Goal: Task Accomplishment & Management: Manage account settings

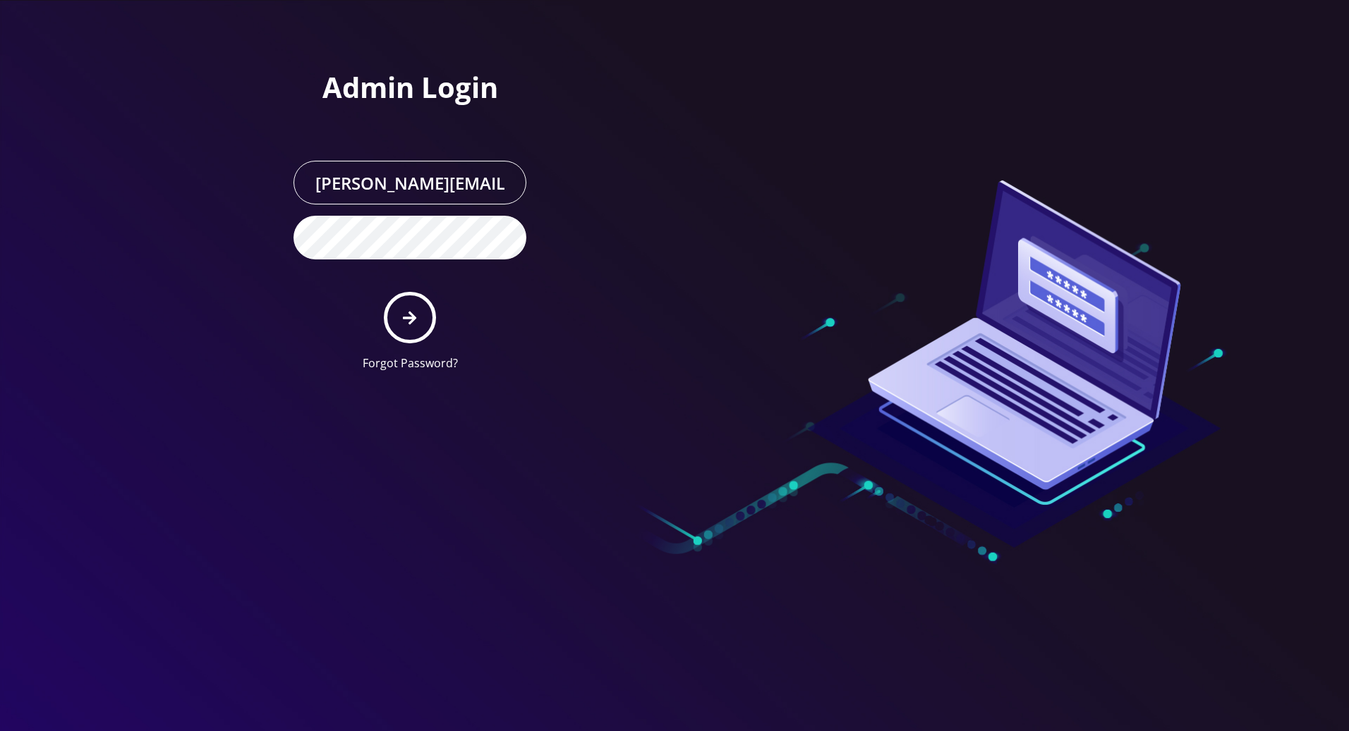
click at [412, 319] on icon "submit" at bounding box center [409, 317] width 13 height 13
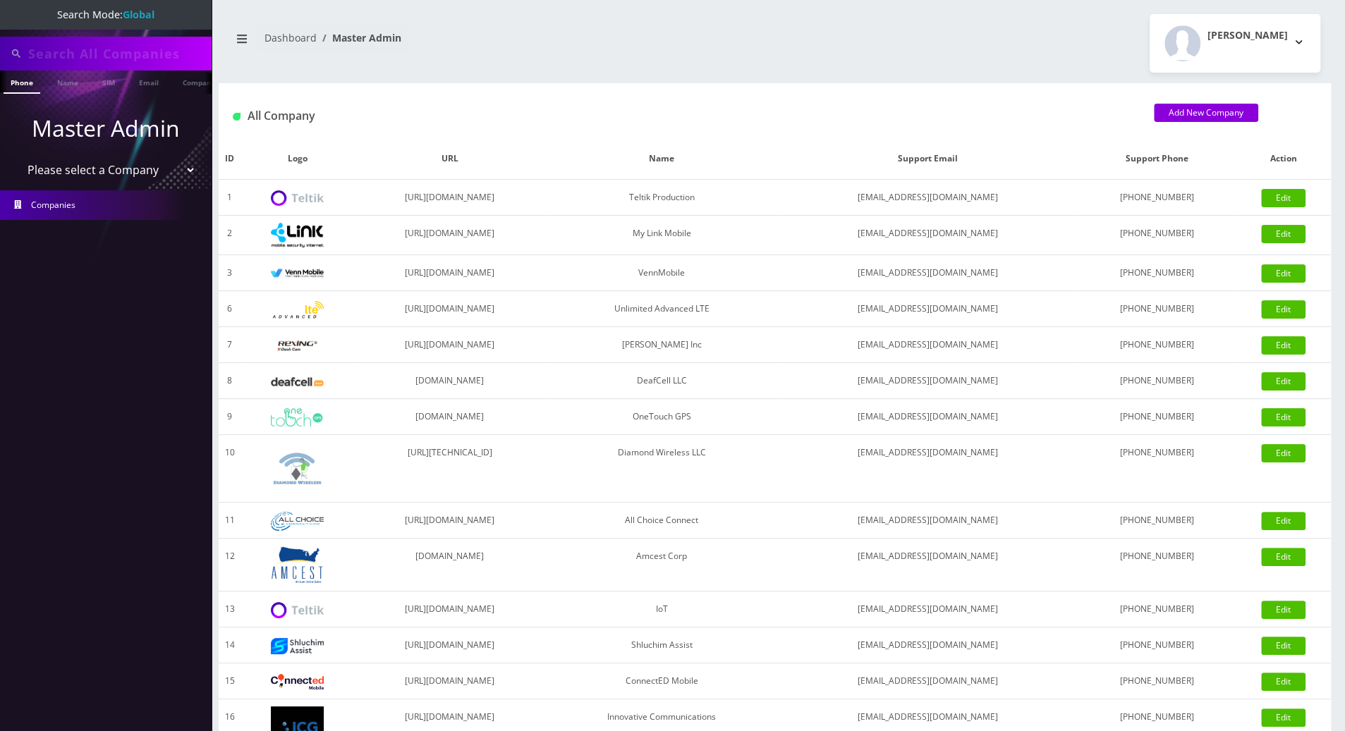
click at [115, 54] on input "text" at bounding box center [118, 53] width 180 height 27
paste input "sekout@gmail.com"
click at [115, 54] on input "sekout@gmail.com" at bounding box center [118, 53] width 180 height 27
type input "sekout@gmail.com"
click at [147, 83] on link "Email" at bounding box center [149, 82] width 34 height 23
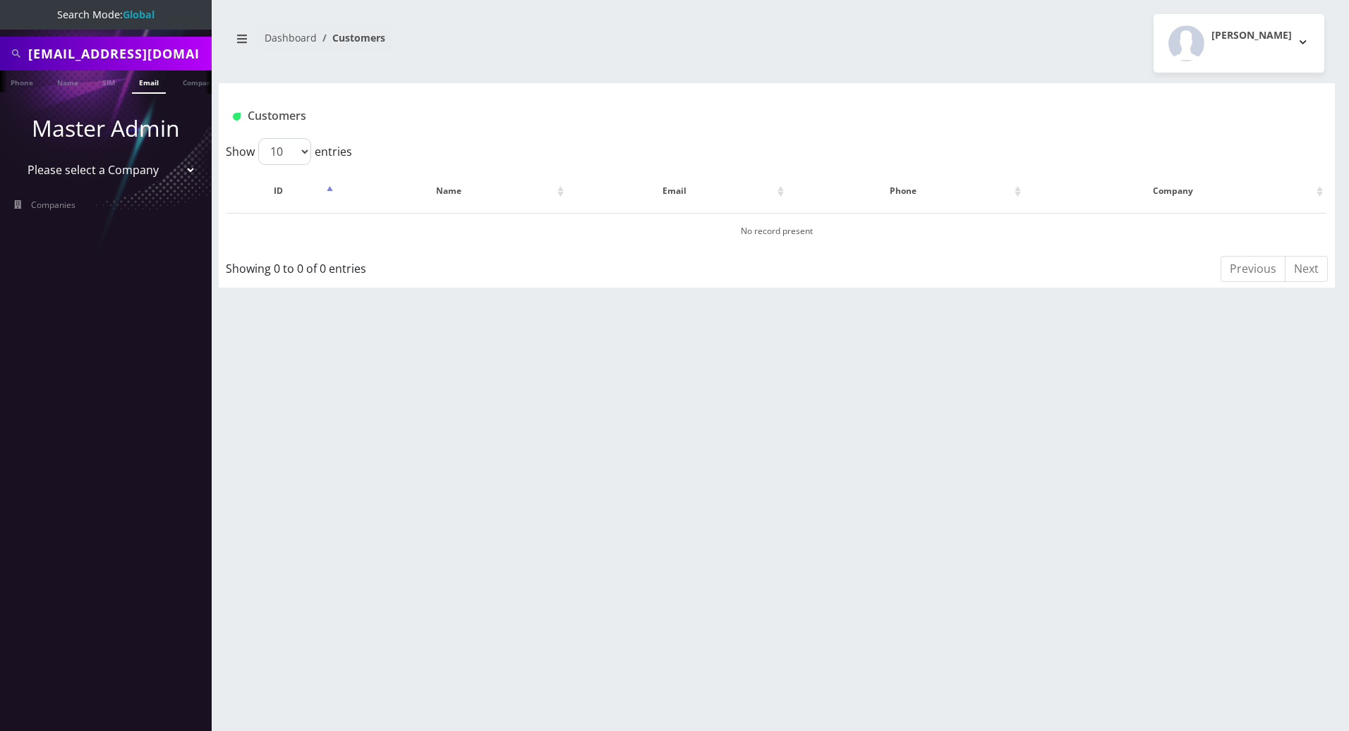
scroll to position [0, 6]
drag, startPoint x: 169, startPoint y: 55, endPoint x: -1, endPoint y: 52, distance: 170.7
click at [0, 52] on html "Search Mode: Global sekout@gmail.com Phone Name SIM Email Company Customer Mast…" at bounding box center [674, 365] width 1349 height 731
paste input "esamuel@safetelecom.net"
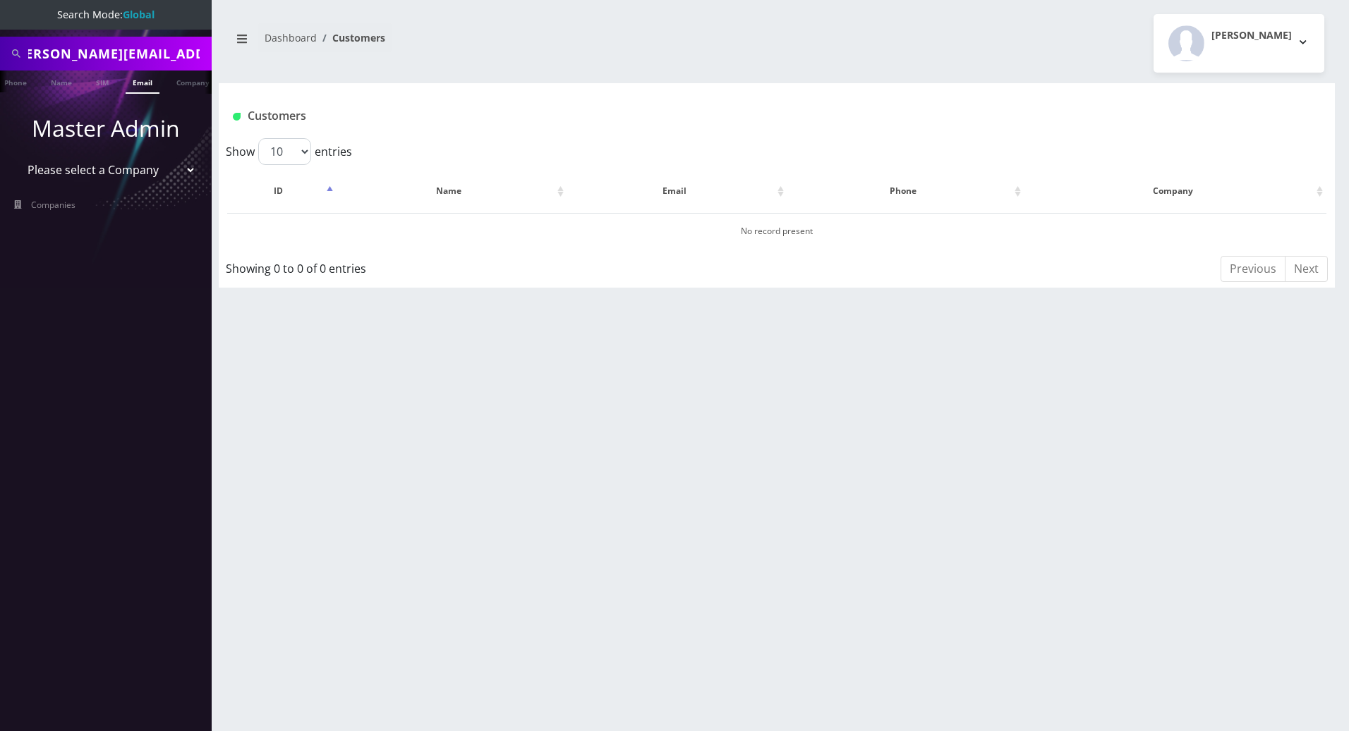
type input "esamuel@safetelecom.net"
click at [147, 83] on link "Email" at bounding box center [143, 82] width 34 height 23
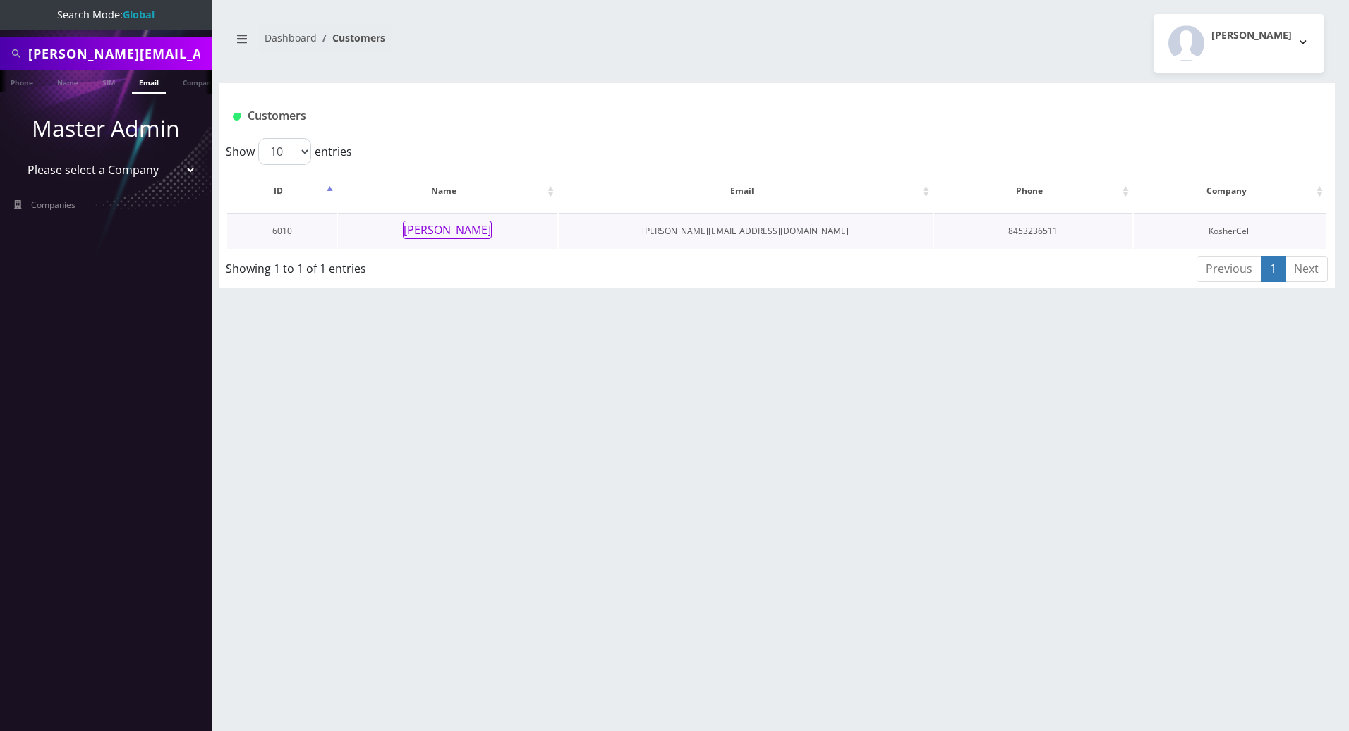
click at [464, 235] on button "Eli Samuel" at bounding box center [447, 230] width 89 height 18
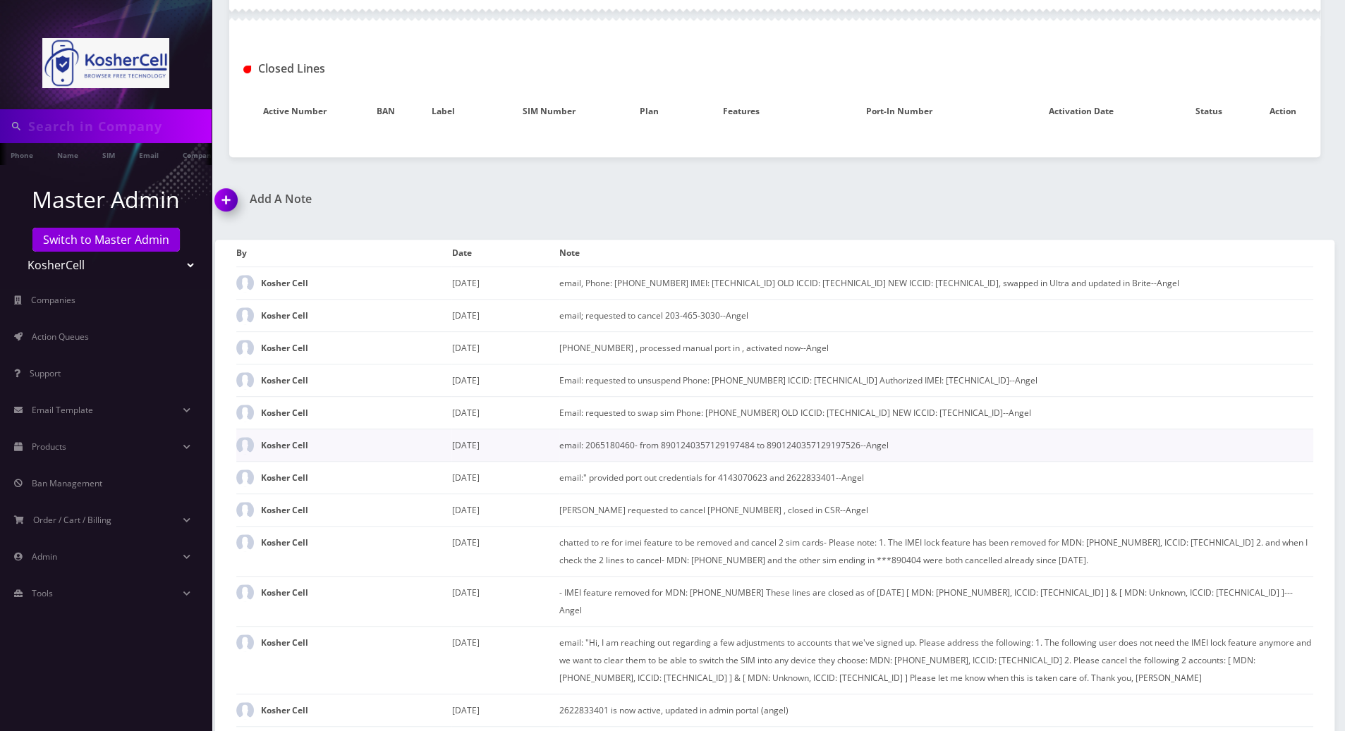
type input "[PERSON_NAME][EMAIL_ADDRESS][DOMAIN_NAME]"
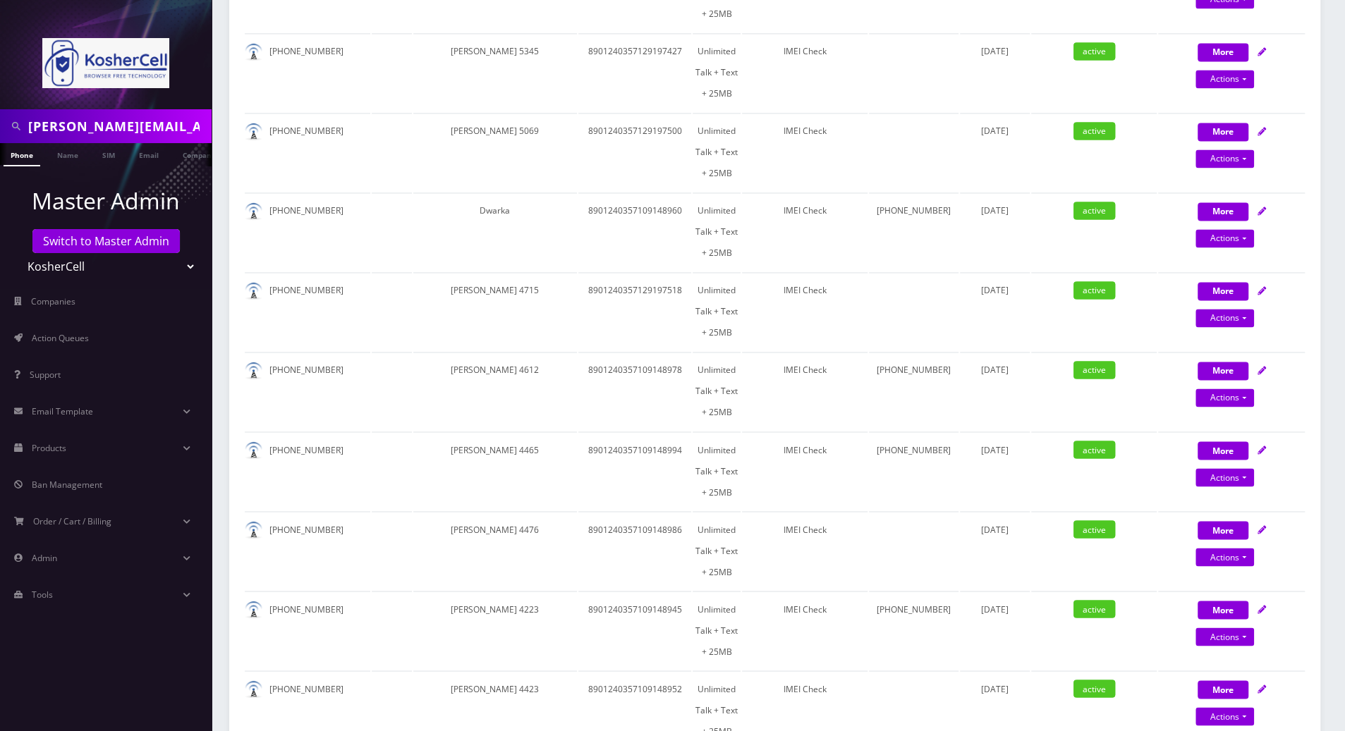
scroll to position [1880, 0]
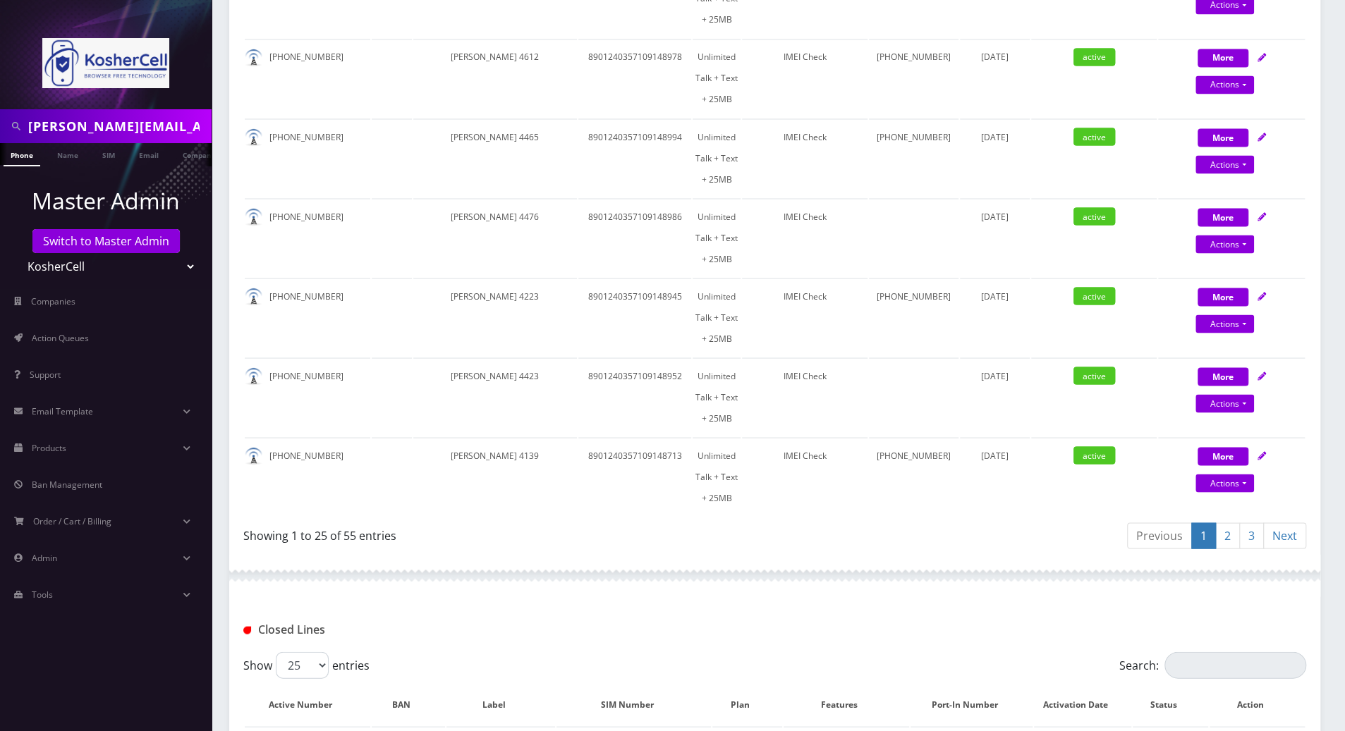
copy td "8901240497128471710"
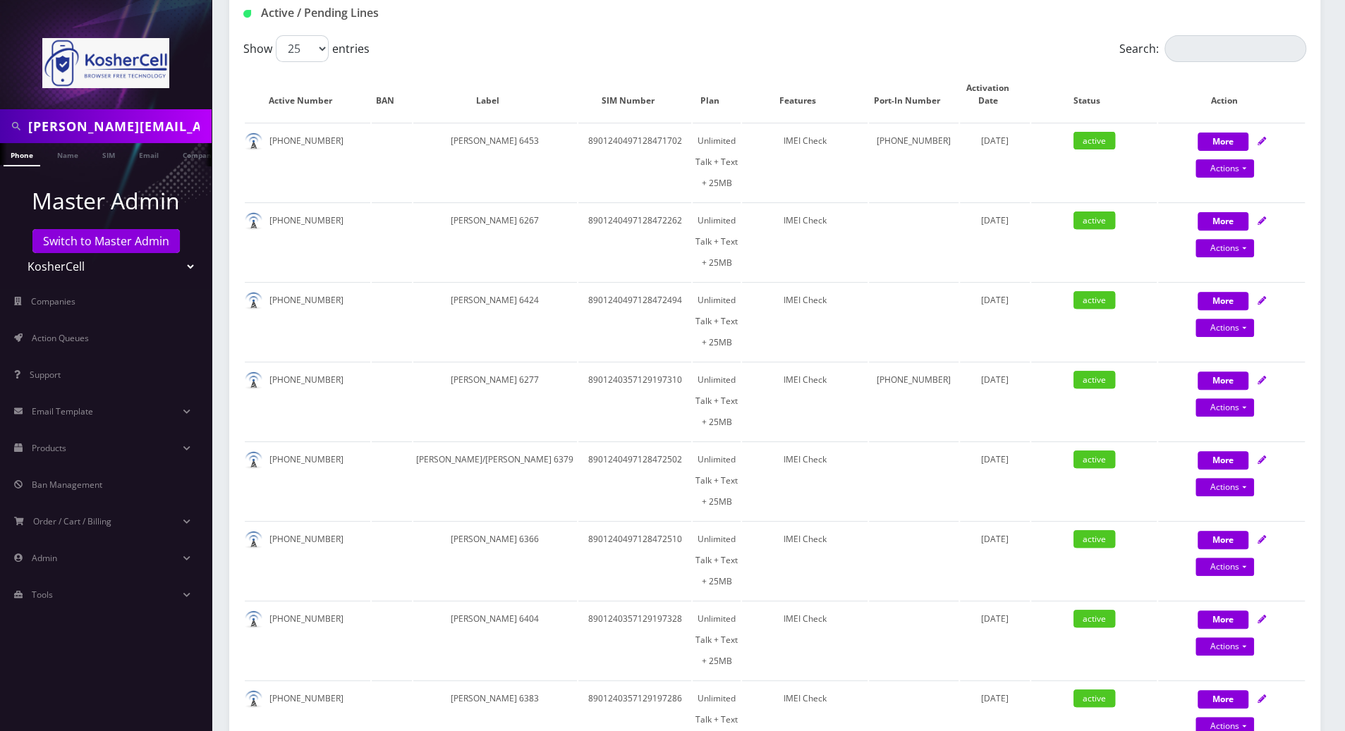
scroll to position [0, 0]
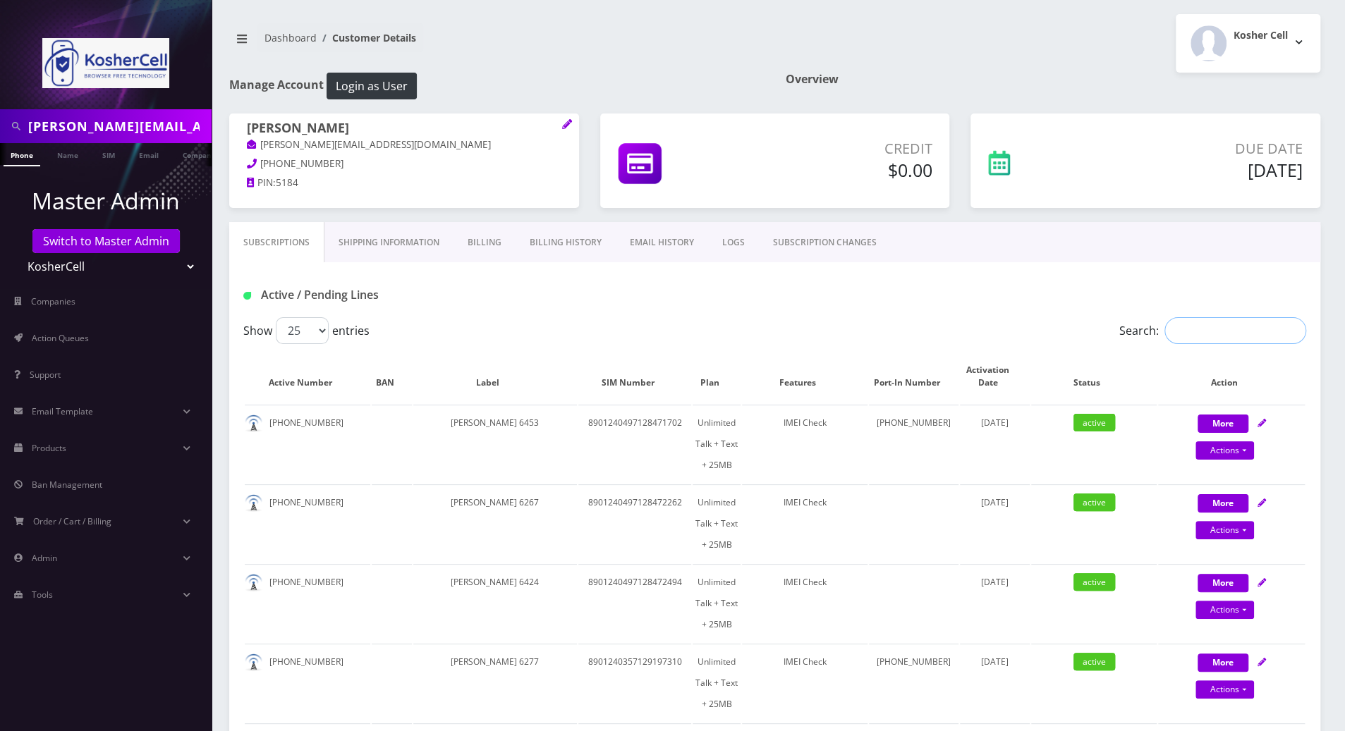
click at [1227, 327] on input "Search:" at bounding box center [1236, 330] width 142 height 27
click at [1011, 279] on div "Active / Pending Lines" at bounding box center [774, 289] width 1091 height 55
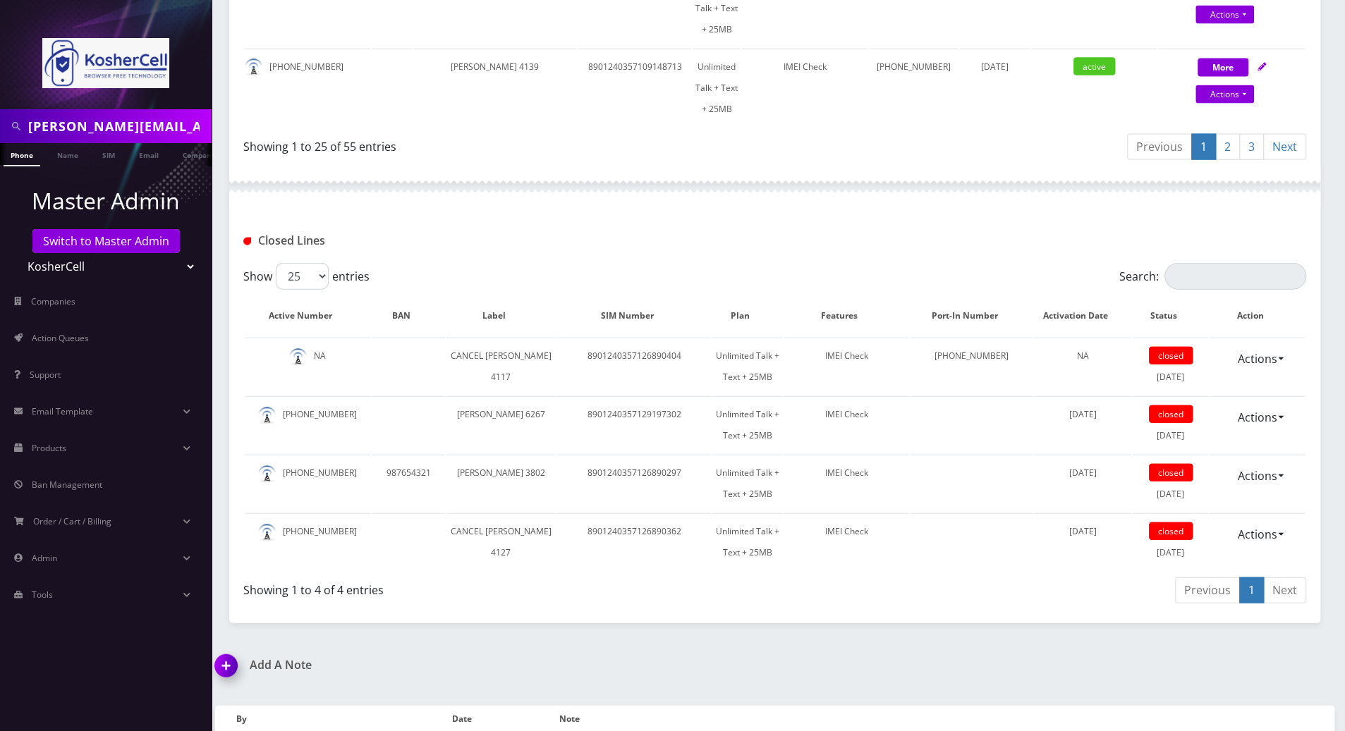
scroll to position [2273, 0]
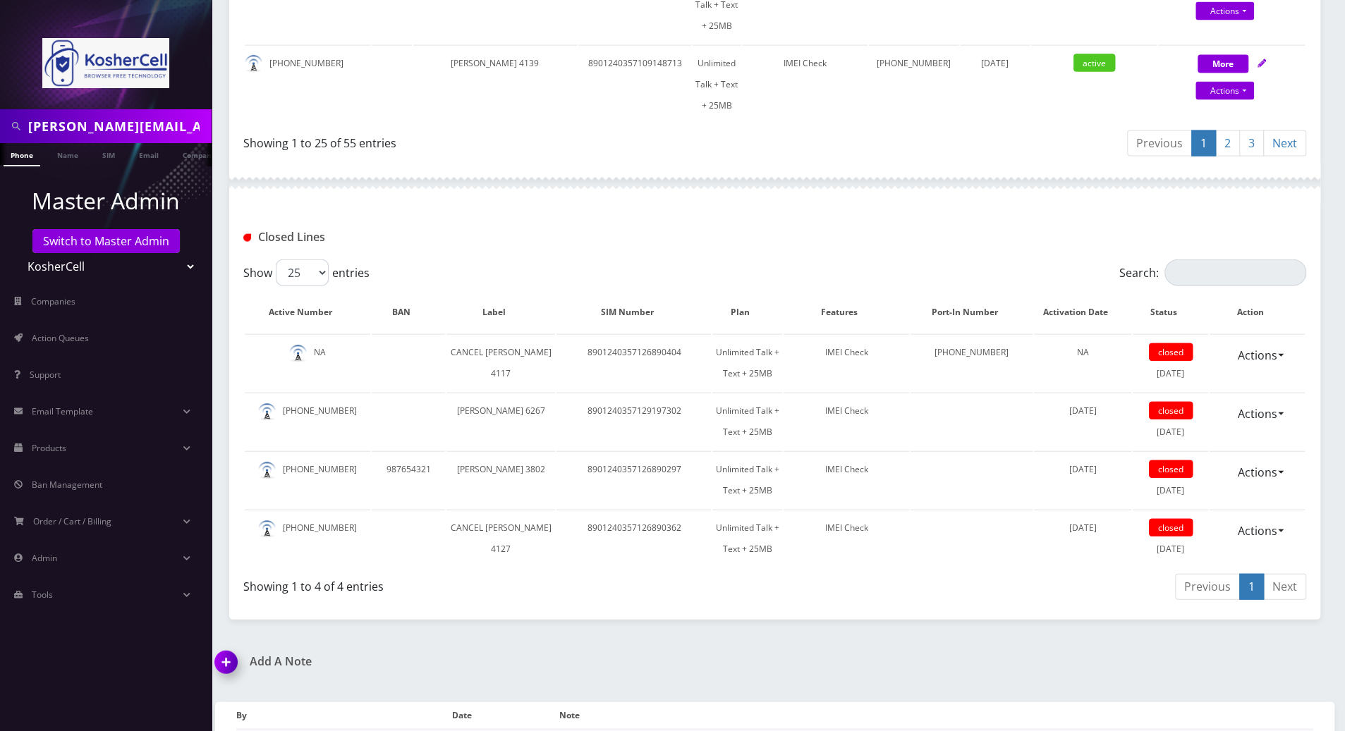
drag, startPoint x: 663, startPoint y: 195, endPoint x: 586, endPoint y: 193, distance: 76.9
copy td "Phone: 6892957947"
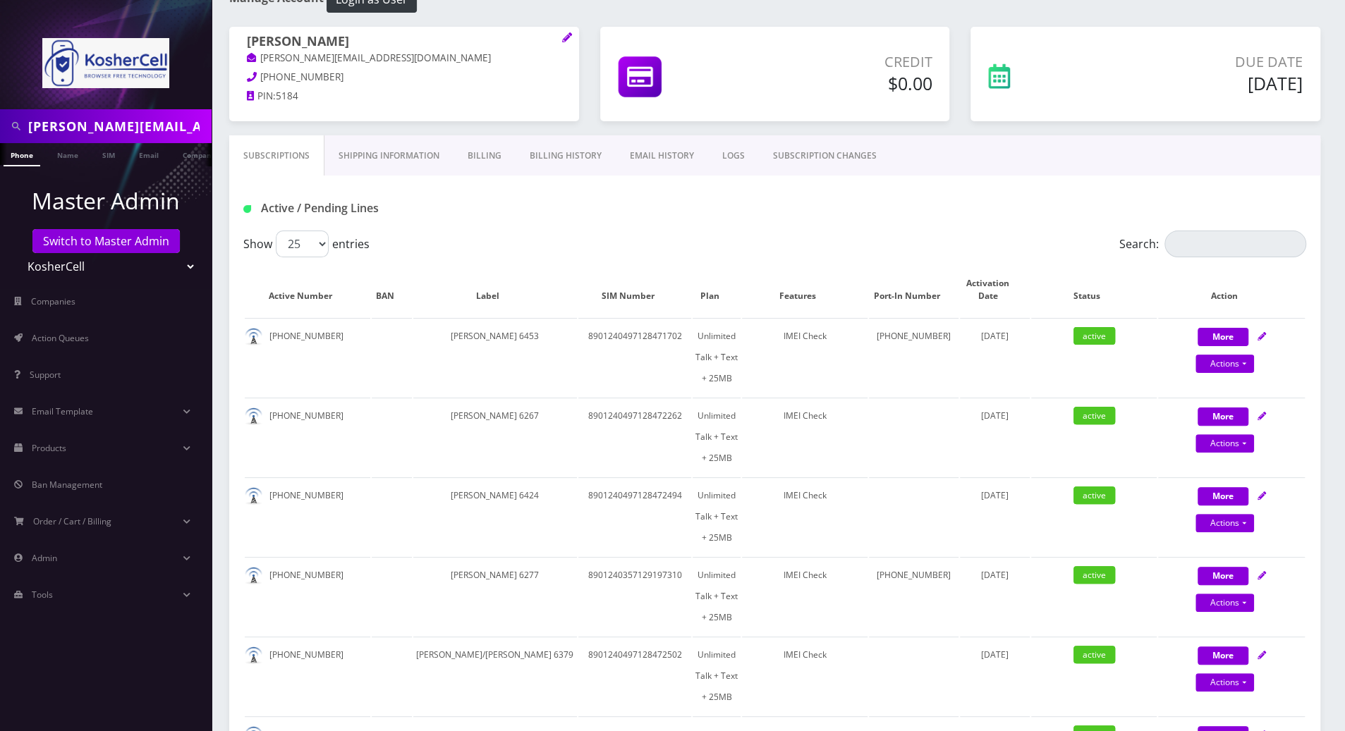
scroll to position [0, 0]
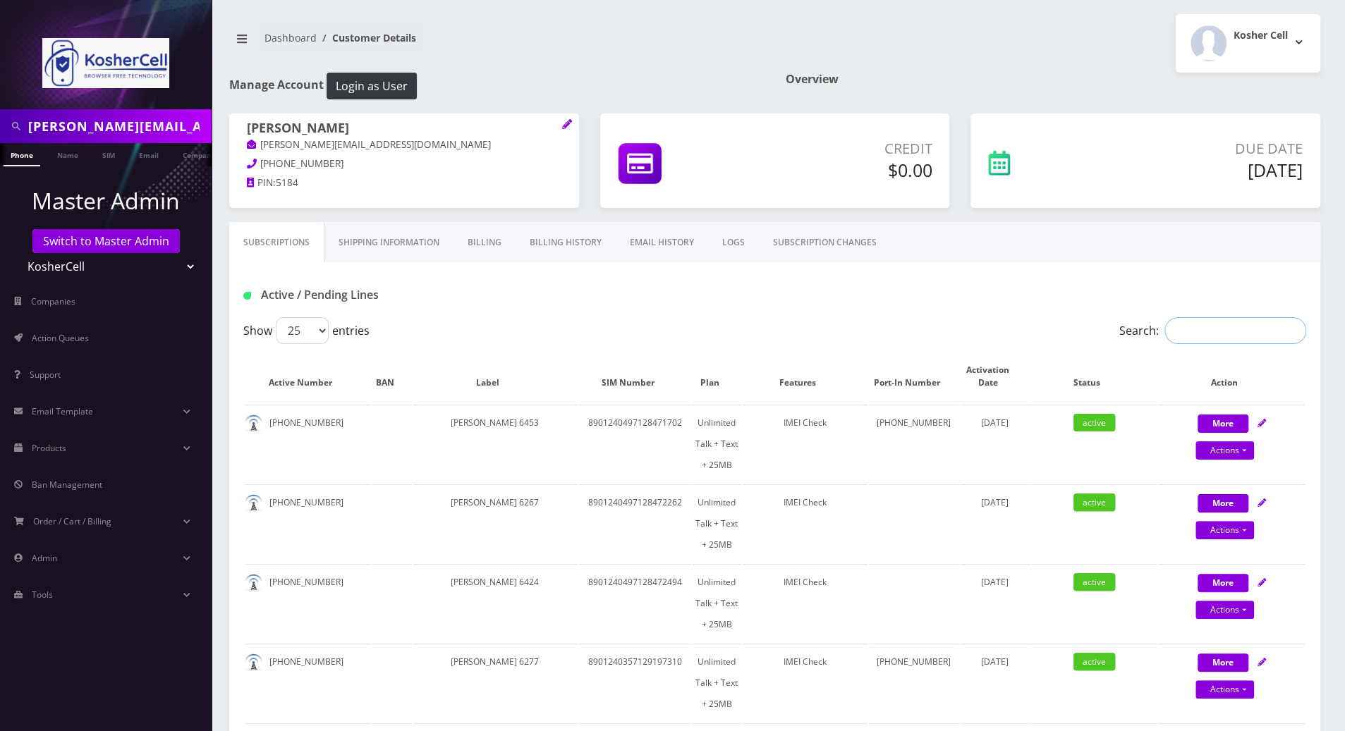
click at [1218, 330] on input "Search:" at bounding box center [1236, 330] width 142 height 27
paste input "6892957947"
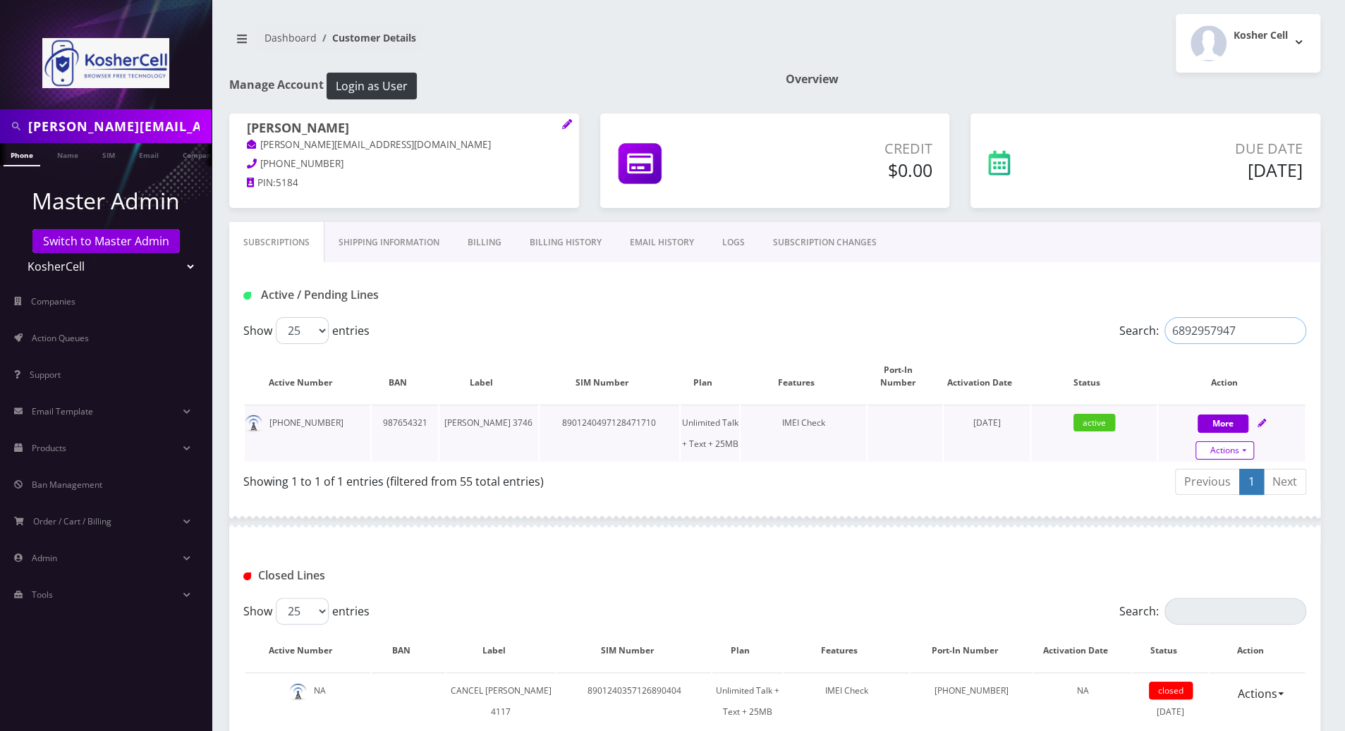
type input "6892957947"
click at [1243, 454] on link "Actions" at bounding box center [1225, 451] width 59 height 18
select select "244"
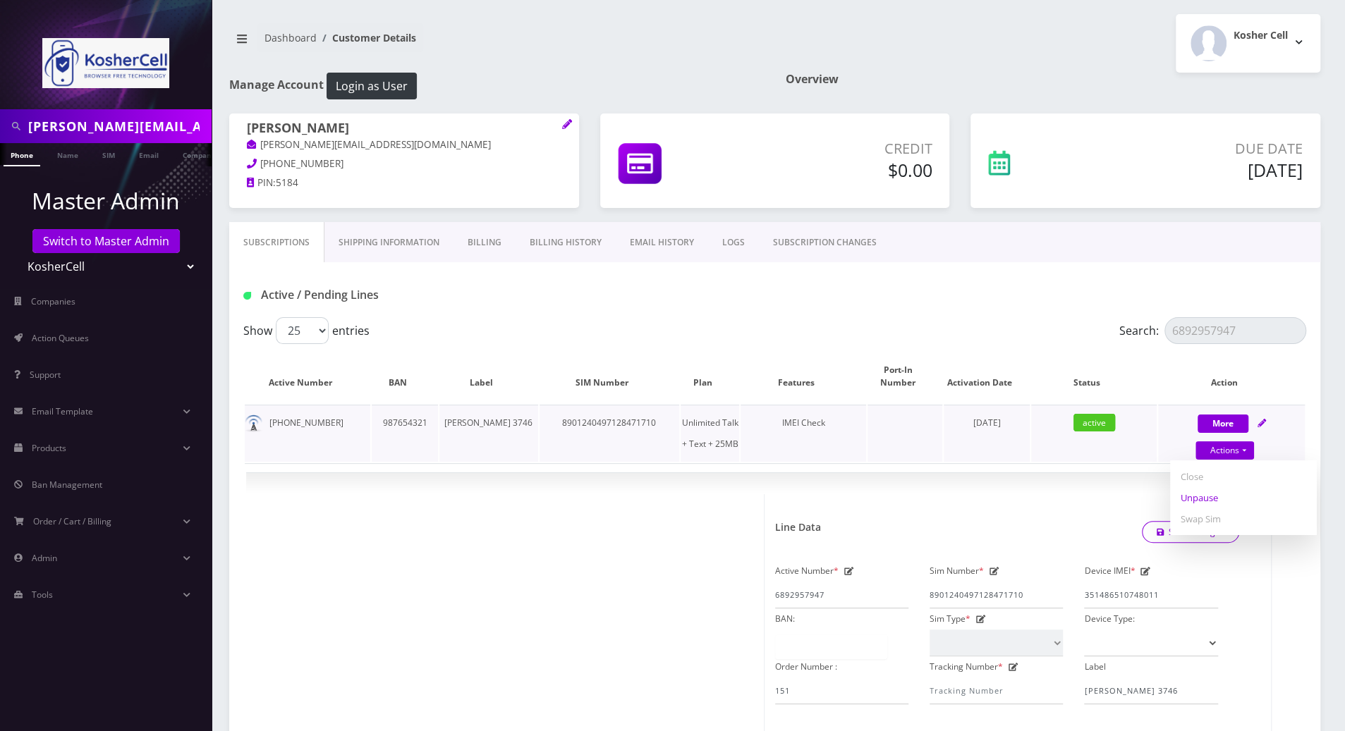
click at [1211, 501] on link "Unpause" at bounding box center [1243, 497] width 147 height 21
select select "244"
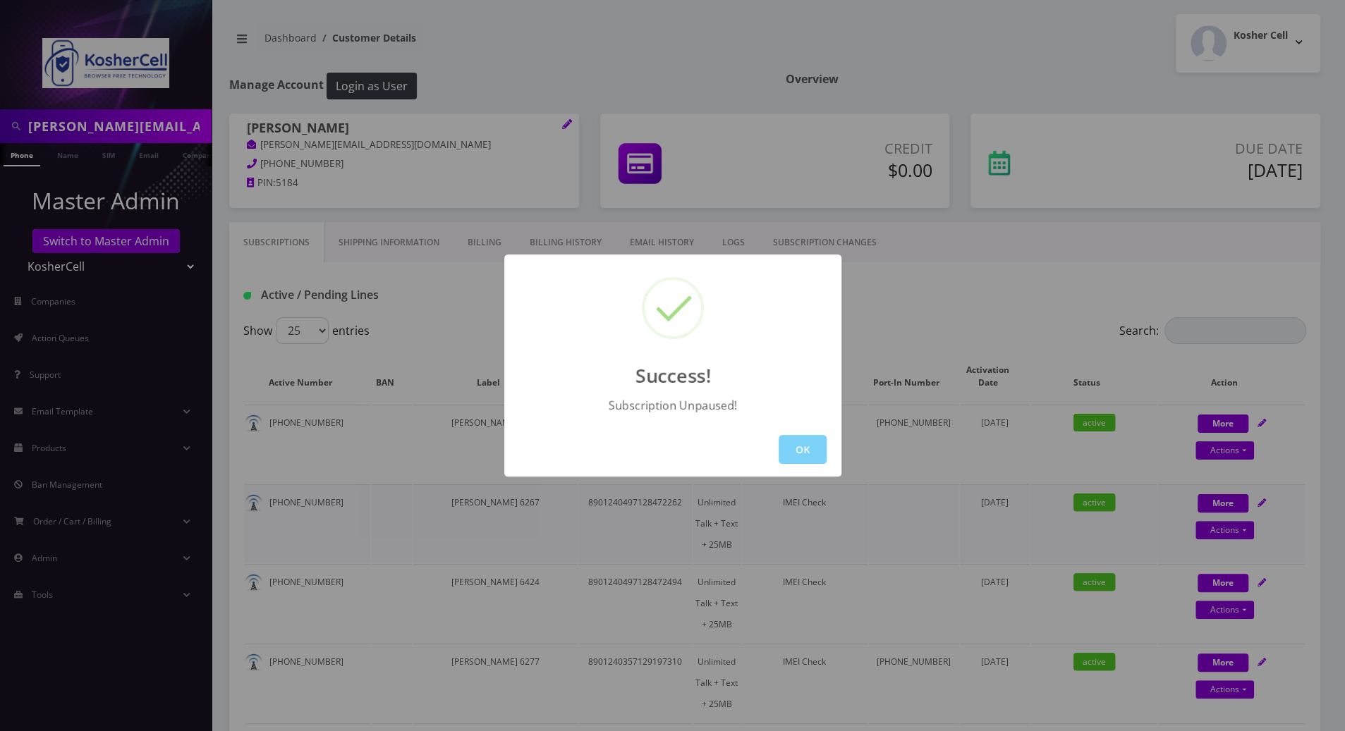
click at [802, 451] on button "OK" at bounding box center [803, 449] width 48 height 29
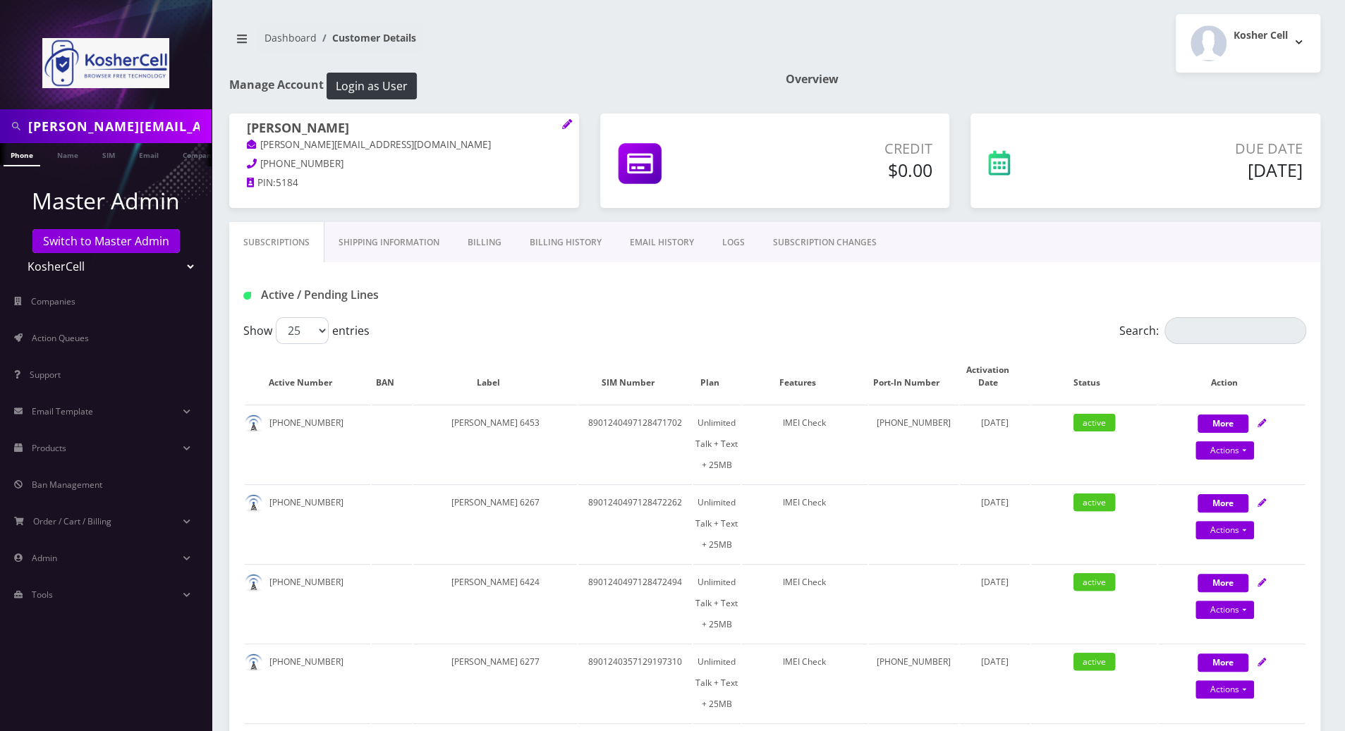
click at [839, 288] on div "Active / Pending Lines" at bounding box center [775, 295] width 1084 height 23
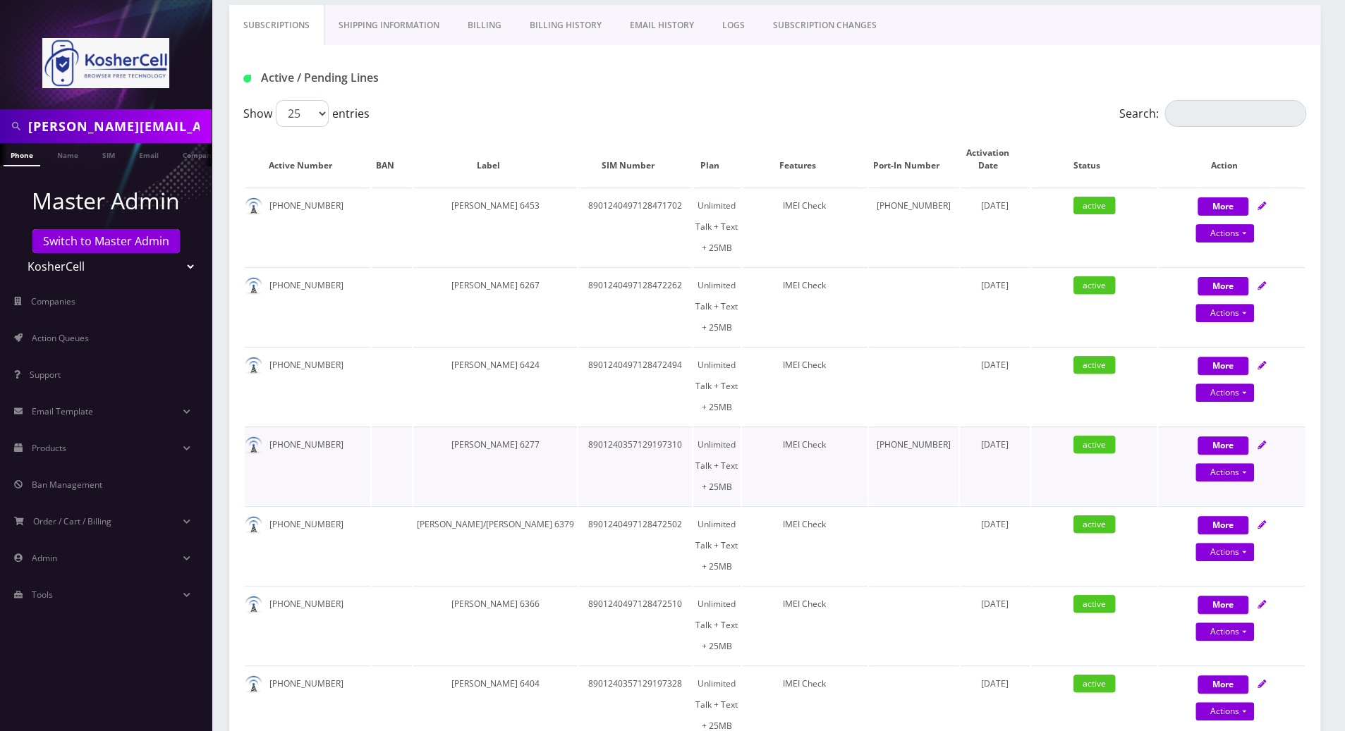
scroll to position [188, 0]
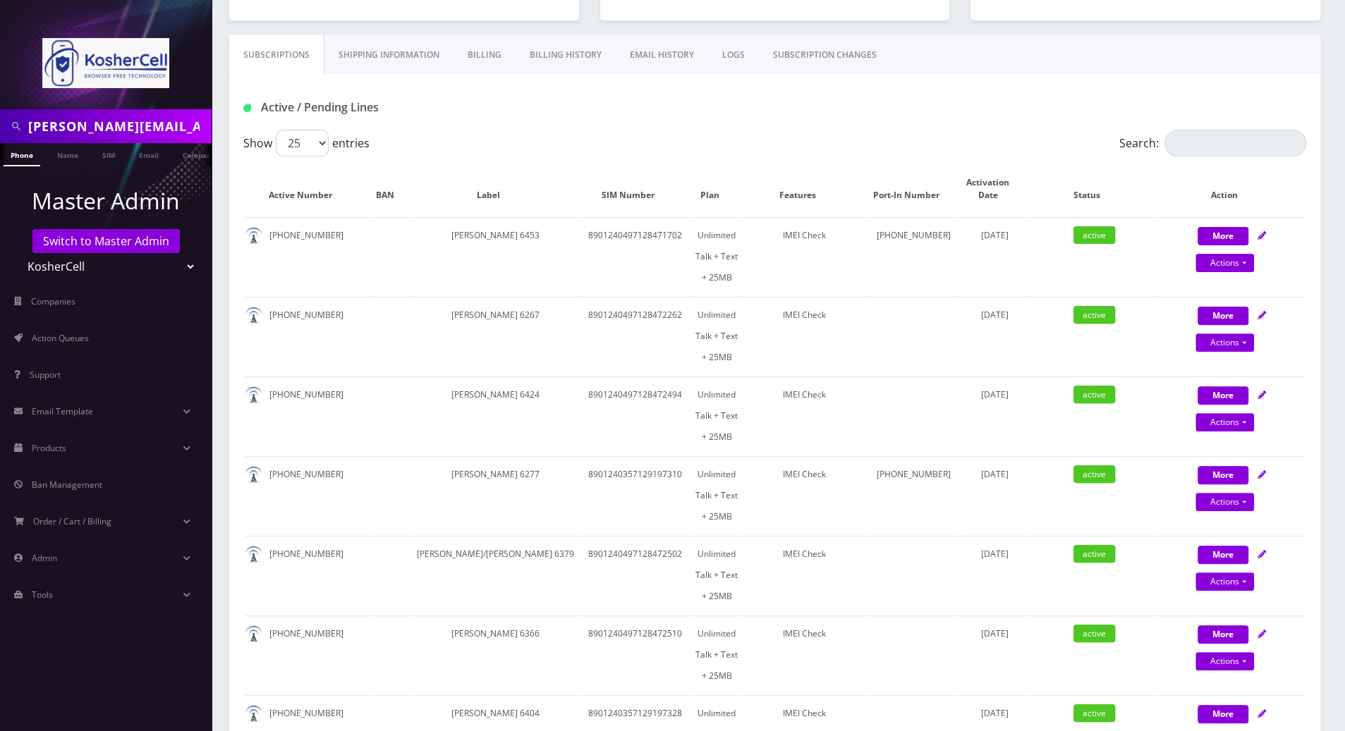
click at [738, 53] on link "LOGS" at bounding box center [733, 55] width 51 height 41
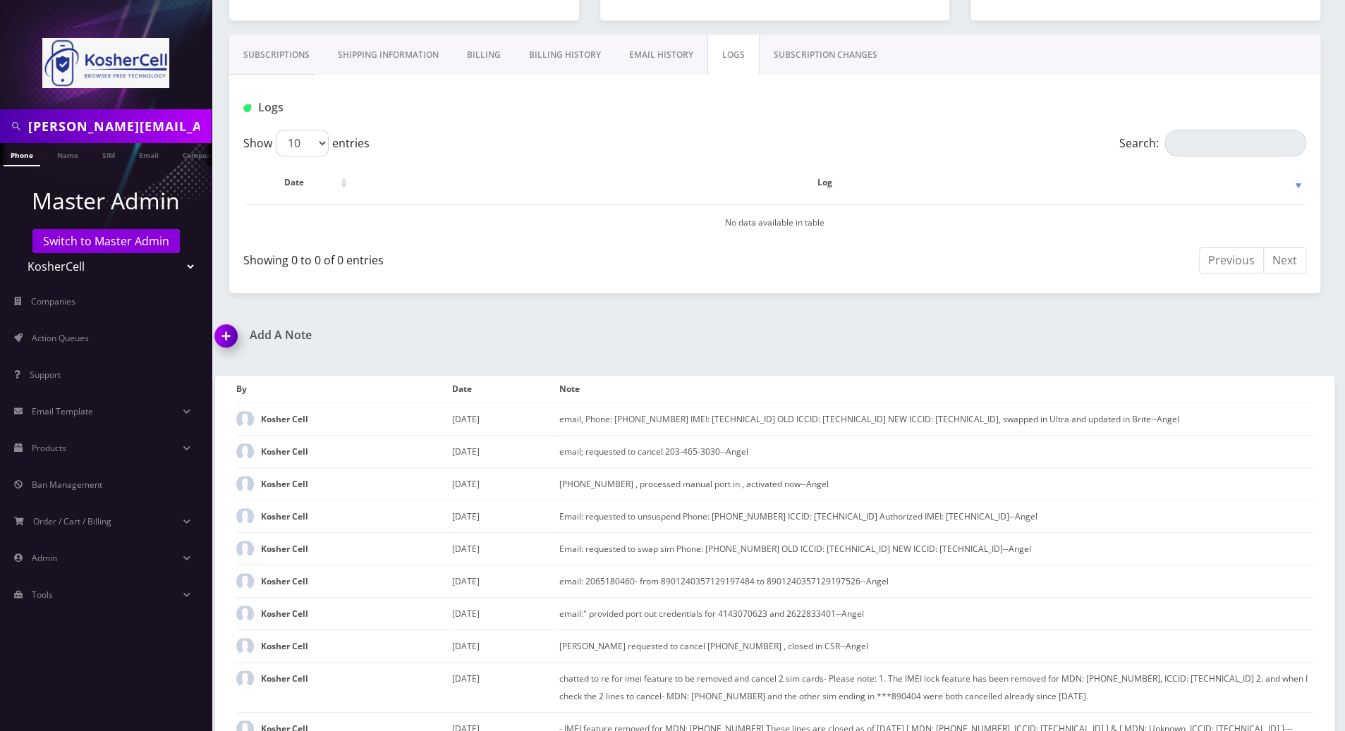
click at [813, 54] on link "SUBSCRIPTION CHANGES" at bounding box center [826, 55] width 132 height 41
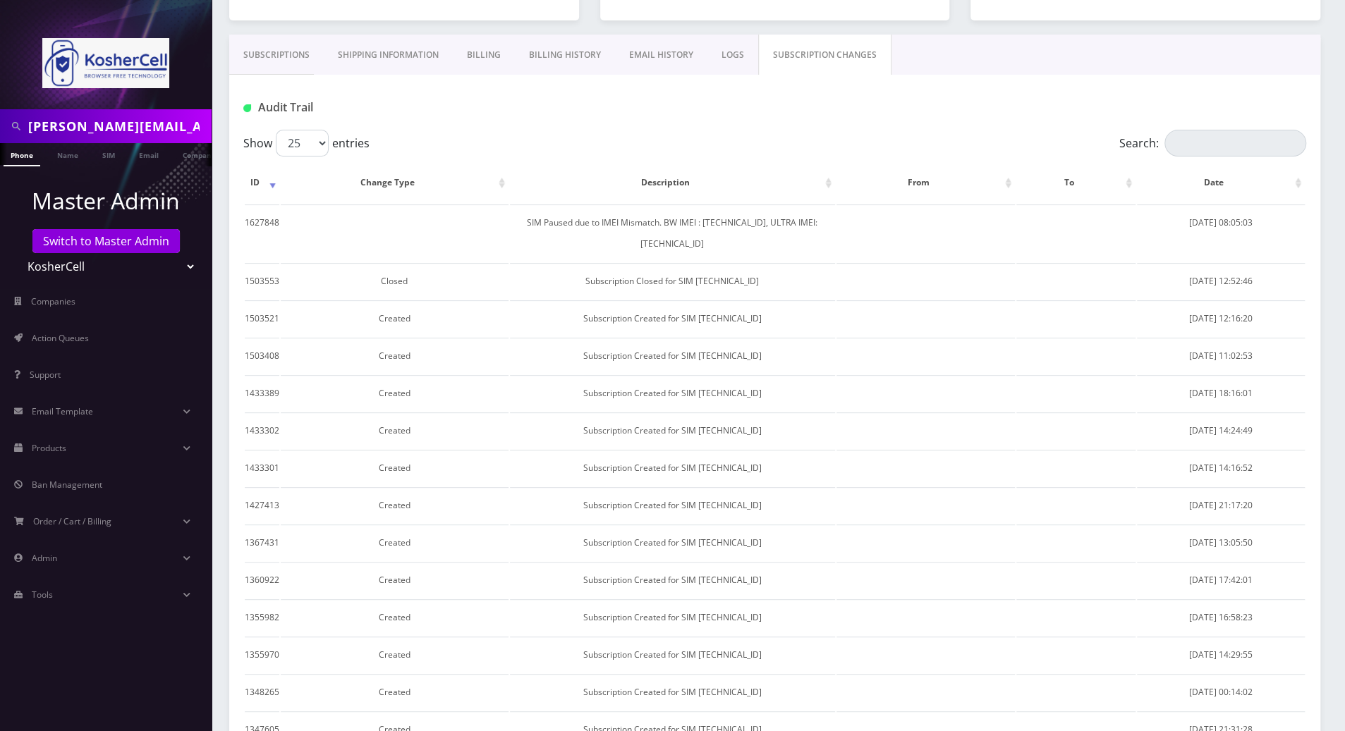
drag, startPoint x: 1193, startPoint y: 95, endPoint x: 1179, endPoint y: 93, distance: 14.2
click at [1193, 96] on div "Audit Trail" at bounding box center [775, 107] width 1084 height 23
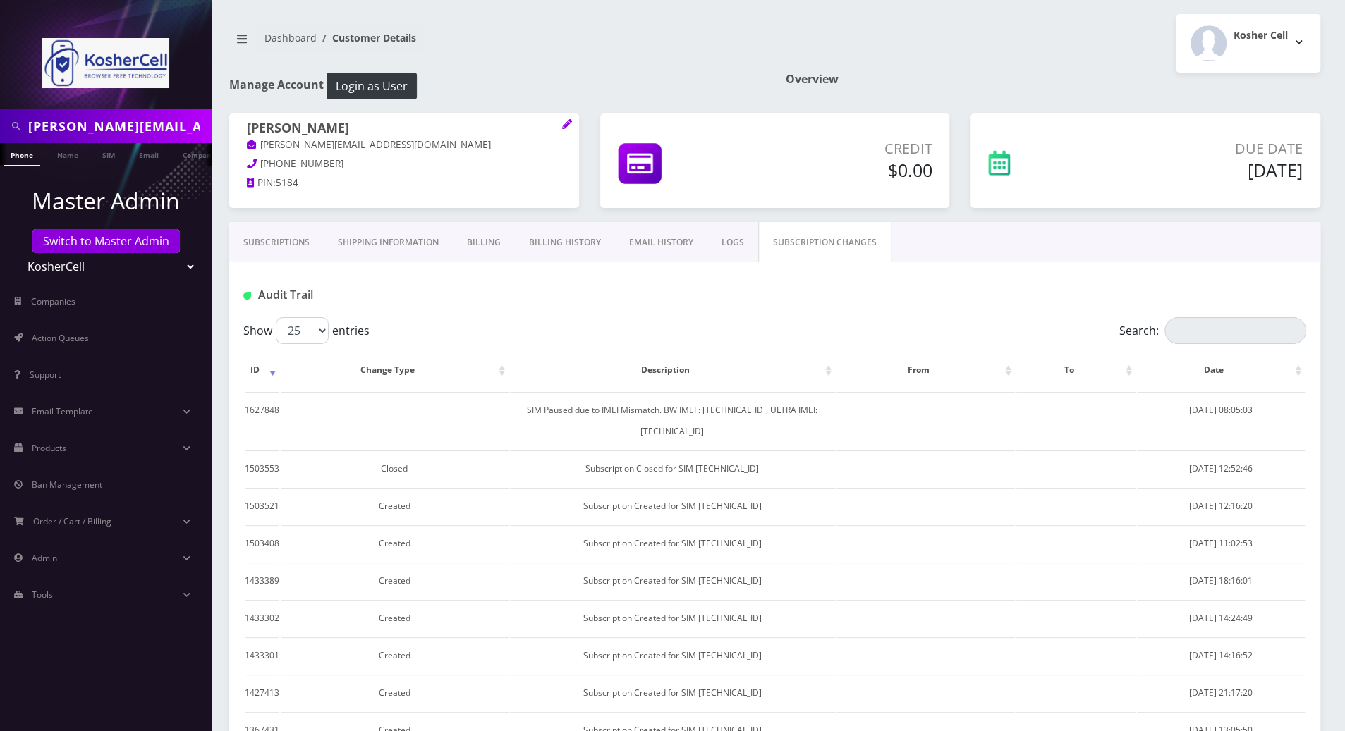
click at [269, 245] on link "Subscriptions" at bounding box center [276, 242] width 95 height 41
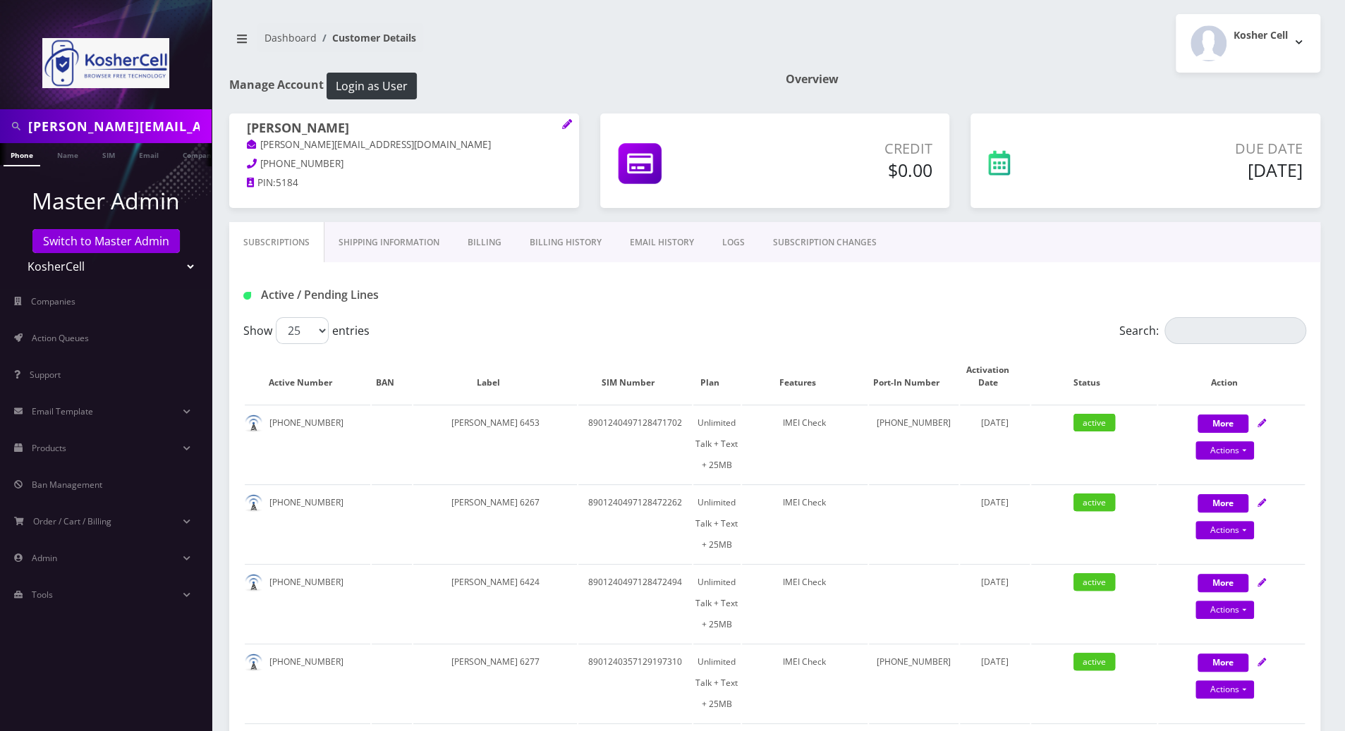
click at [576, 296] on h1 "Active / Pending Lines" at bounding box center [413, 294] width 340 height 13
click at [1220, 334] on input "Search:" at bounding box center [1236, 330] width 142 height 27
paste input "351486510748011"
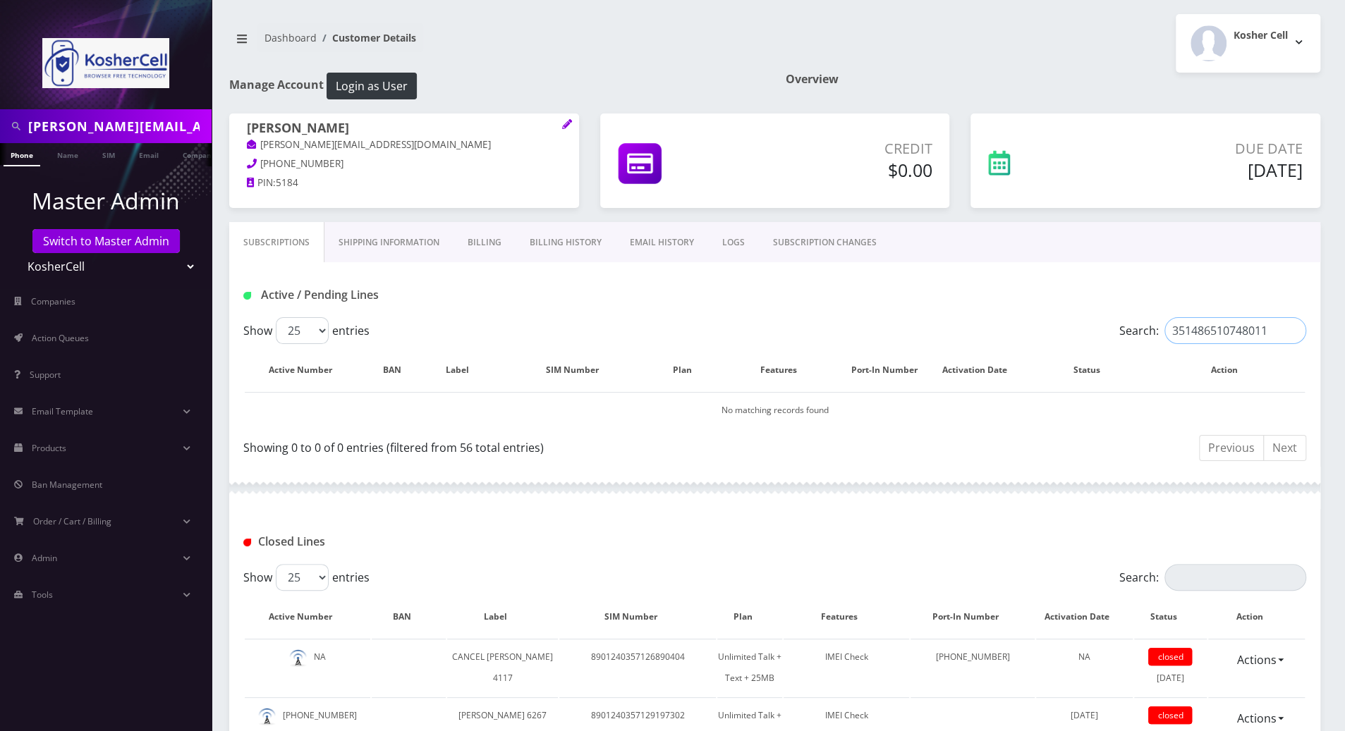
type input "351486510748011"
click at [1294, 330] on input "351486510748011" at bounding box center [1236, 330] width 142 height 27
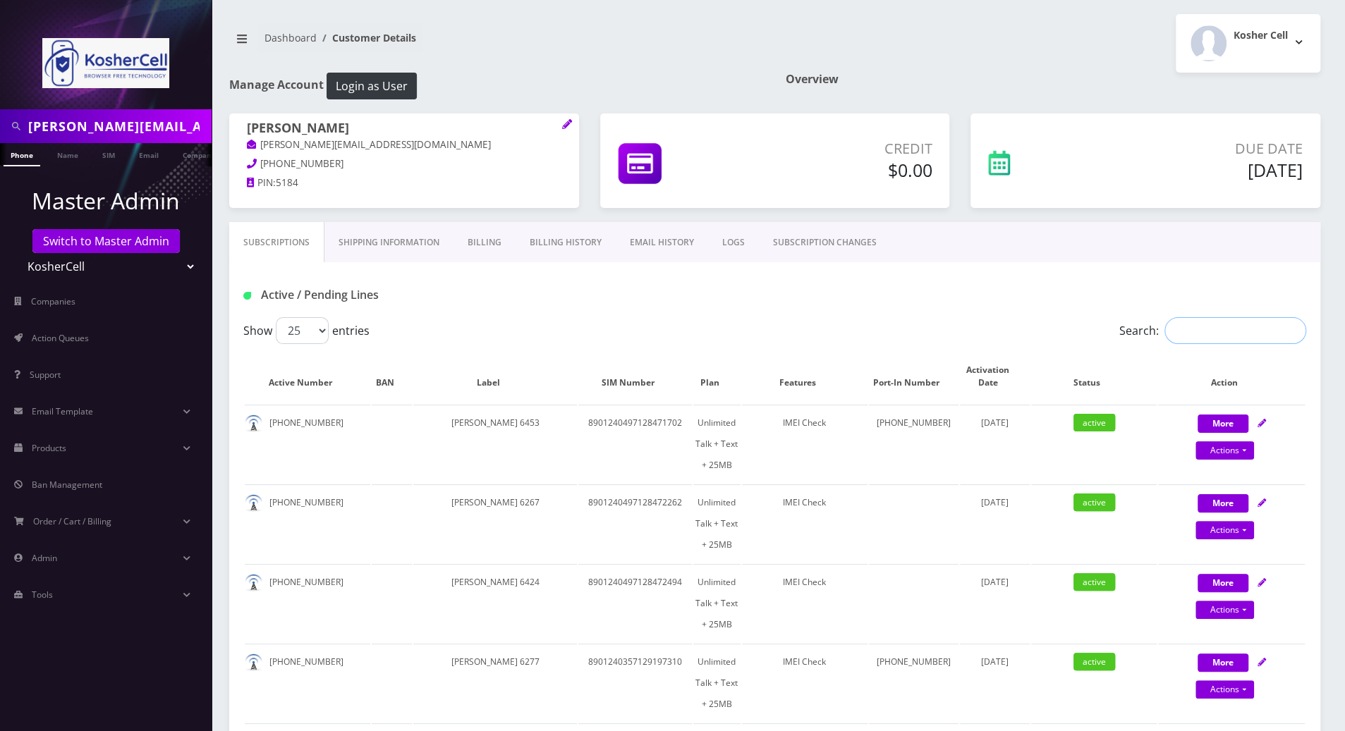
click at [1236, 326] on input "Search:" at bounding box center [1236, 330] width 142 height 27
paste input "689-295-7947"
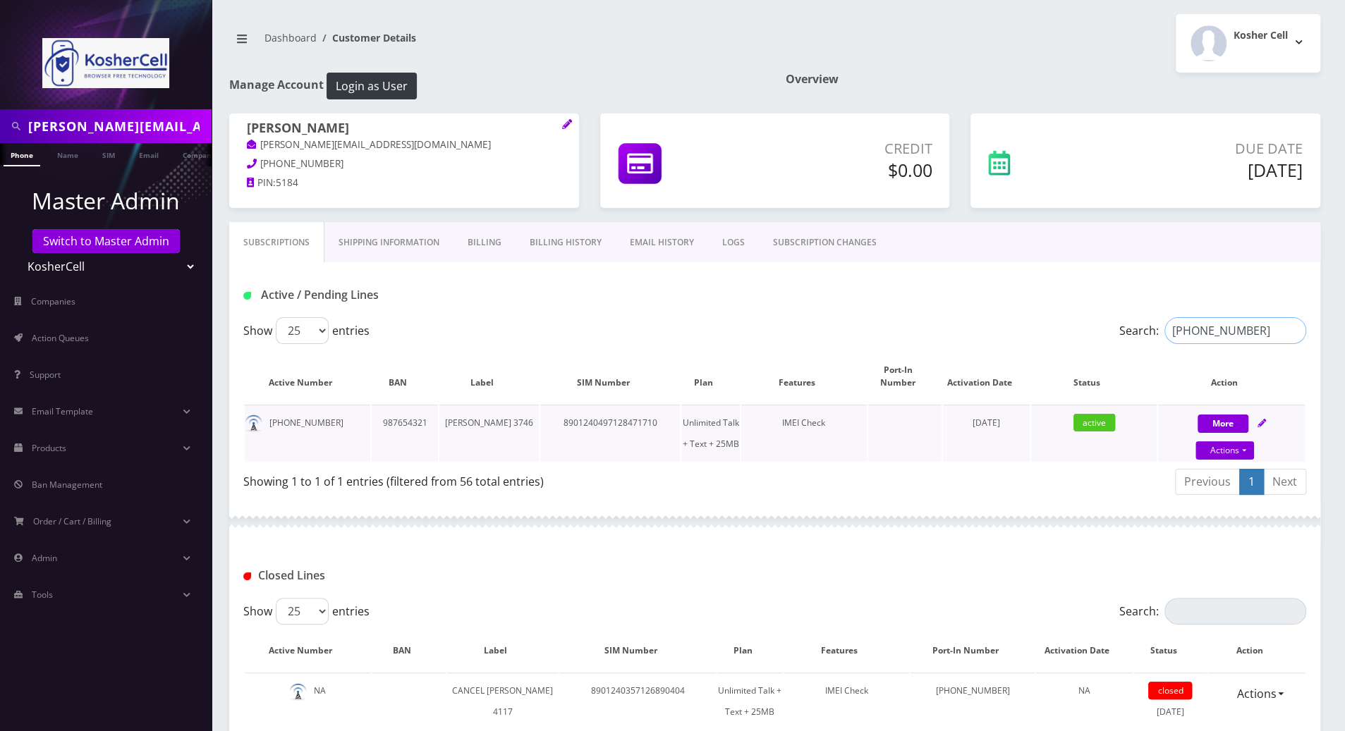
type input "689-295-7947"
click at [1263, 421] on icon at bounding box center [1262, 423] width 8 height 8
select select "244"
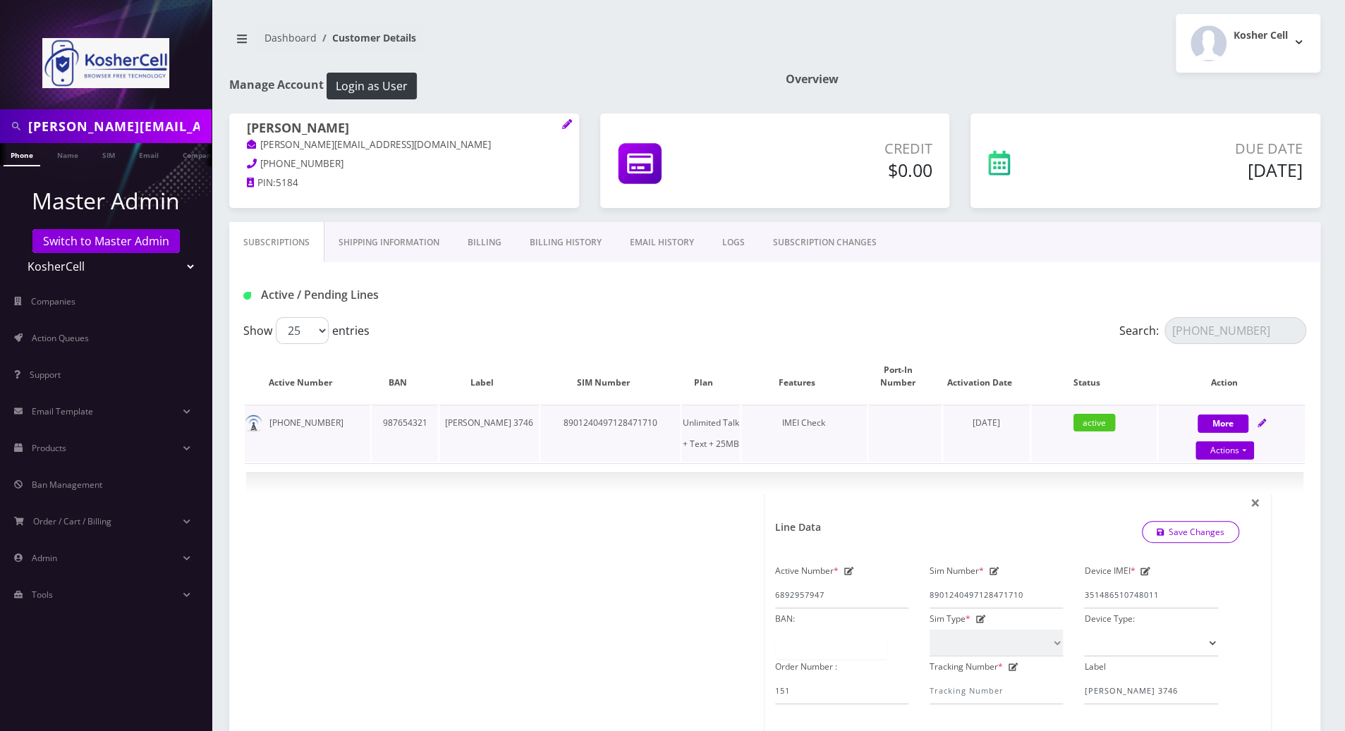
scroll to position [94, 0]
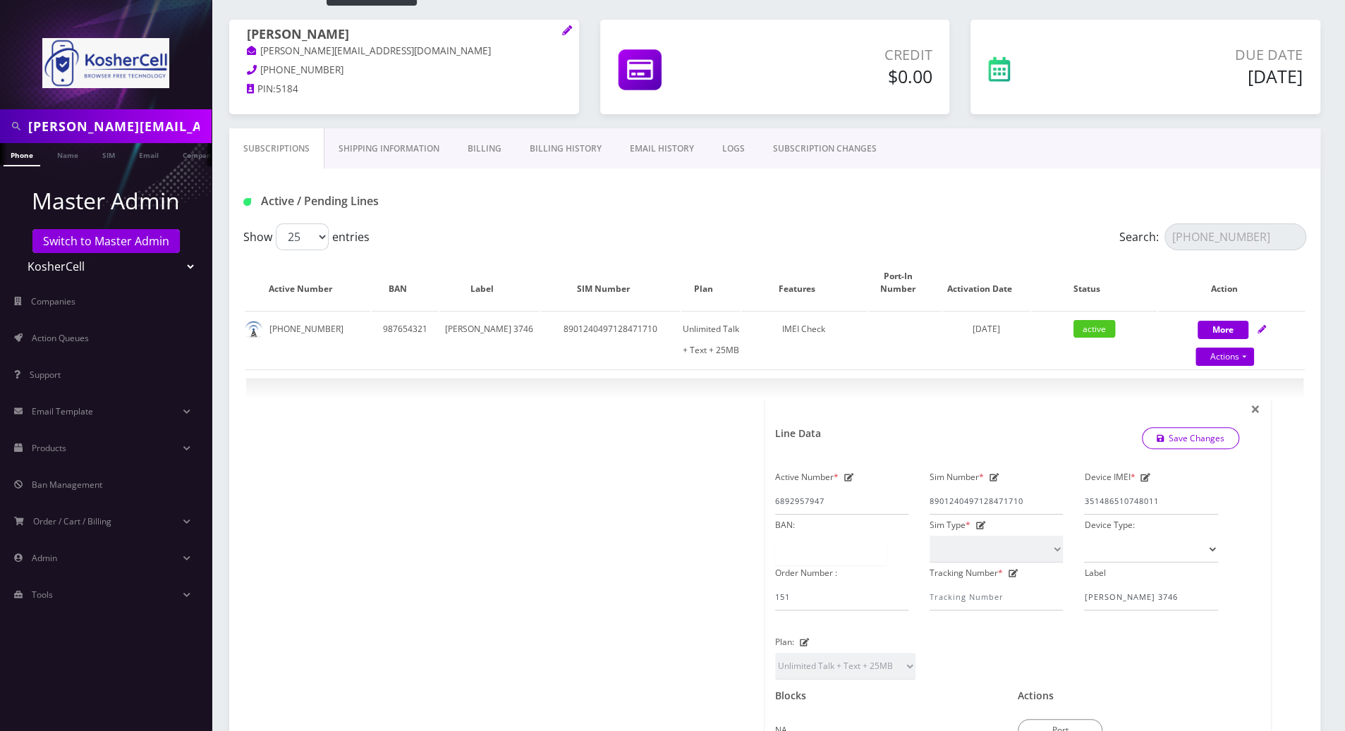
click at [29, 642] on nav "esamuel@safetelecom.net Phone Name SIM Email Company Customer Master Admin Swit…" at bounding box center [106, 365] width 212 height 731
click at [128, 239] on link "Switch to Master Admin" at bounding box center [105, 241] width 147 height 24
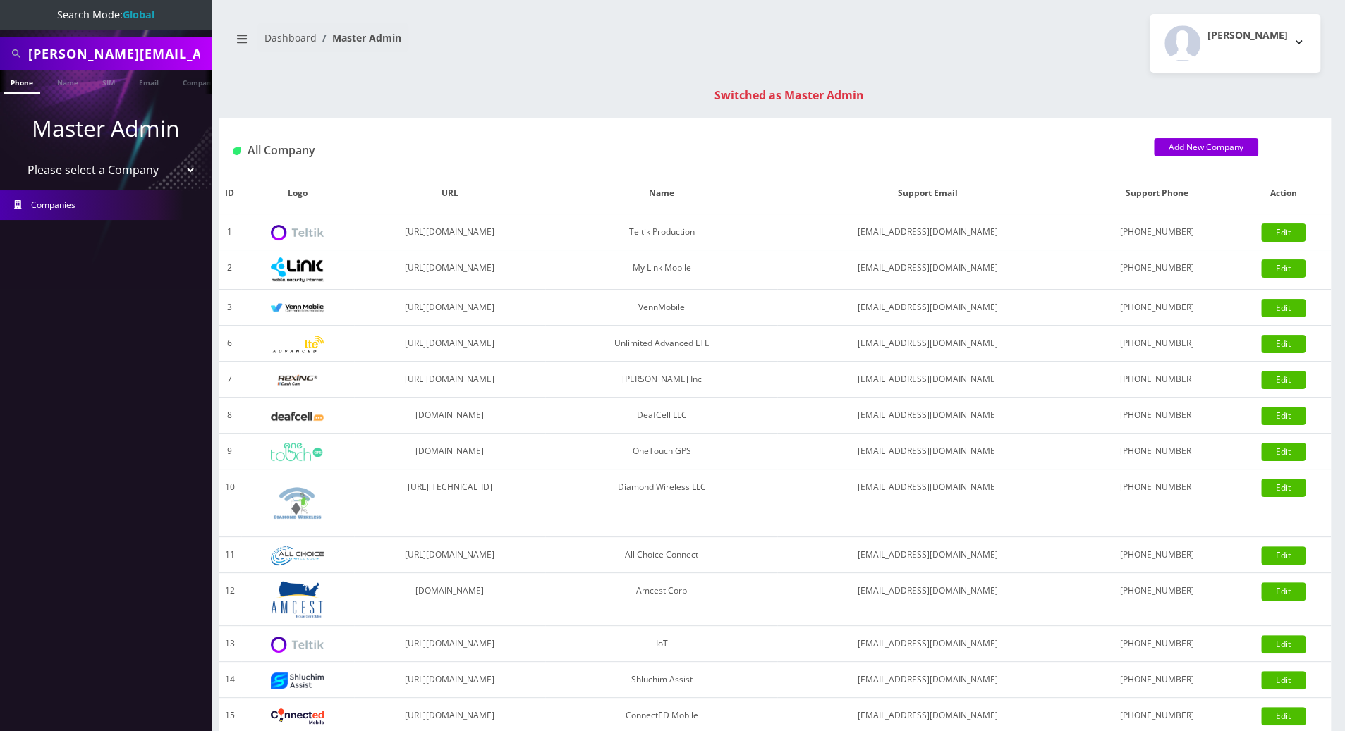
click at [90, 51] on input "[PERSON_NAME][EMAIL_ADDRESS][DOMAIN_NAME]" at bounding box center [118, 53] width 180 height 27
drag, startPoint x: 29, startPoint y: 56, endPoint x: 258, endPoint y: 66, distance: 229.5
click at [258, 66] on div "Search Mode: Global [PERSON_NAME][EMAIL_ADDRESS][DOMAIN_NAME] Phone Name SIM Em…" at bounding box center [672, 501] width 1345 height 1003
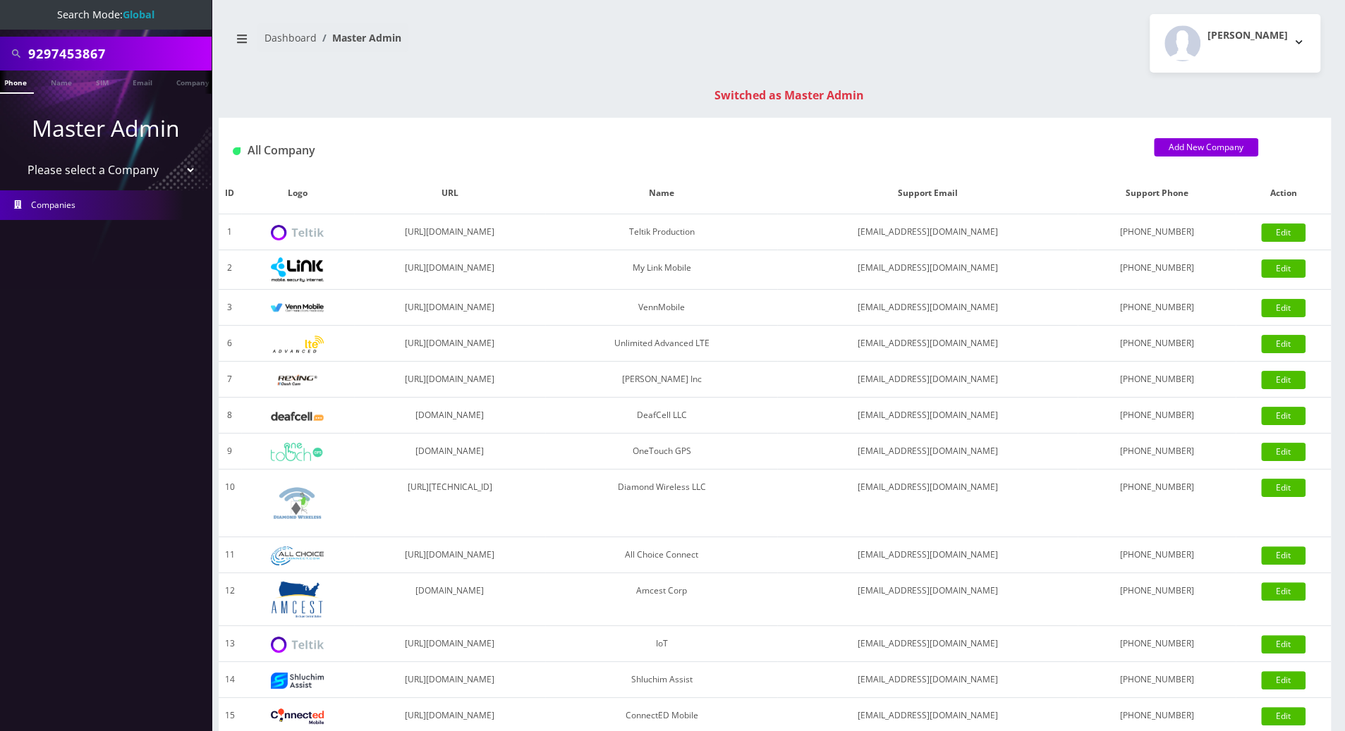
drag, startPoint x: 111, startPoint y: 53, endPoint x: 6, endPoint y: 60, distance: 105.3
click at [6, 60] on div "9297453867" at bounding box center [106, 53] width 205 height 27
type input "9297453867"
click at [17, 80] on link "Phone" at bounding box center [15, 82] width 37 height 23
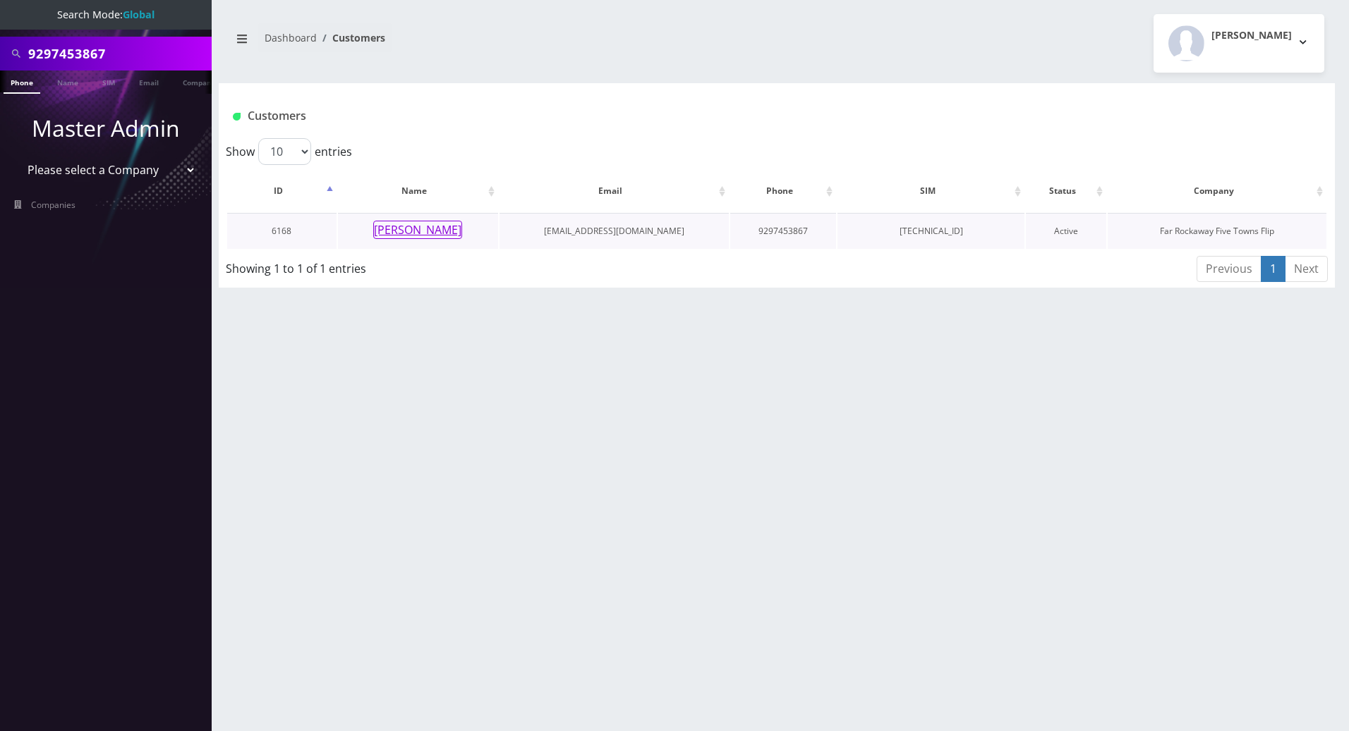
click at [418, 236] on button "[PERSON_NAME]" at bounding box center [417, 230] width 89 height 18
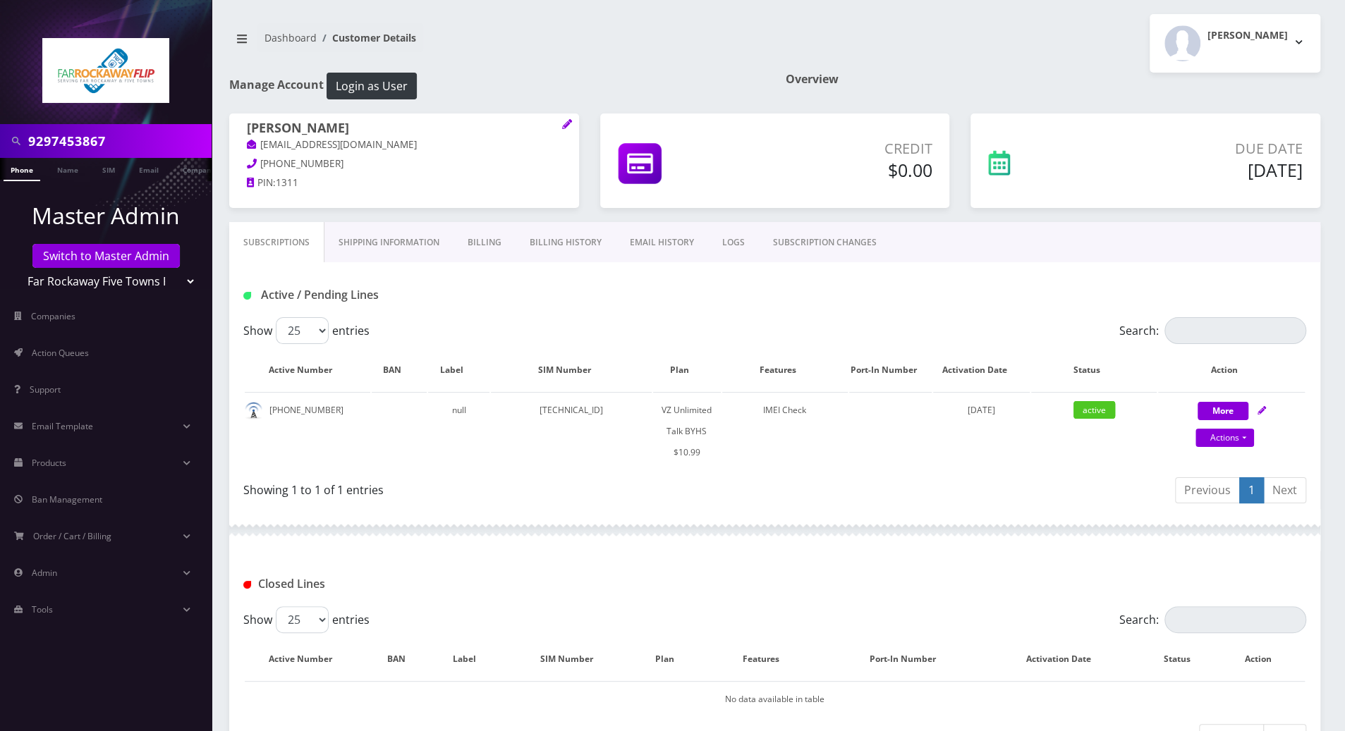
click at [549, 244] on link "Billing History" at bounding box center [566, 242] width 100 height 41
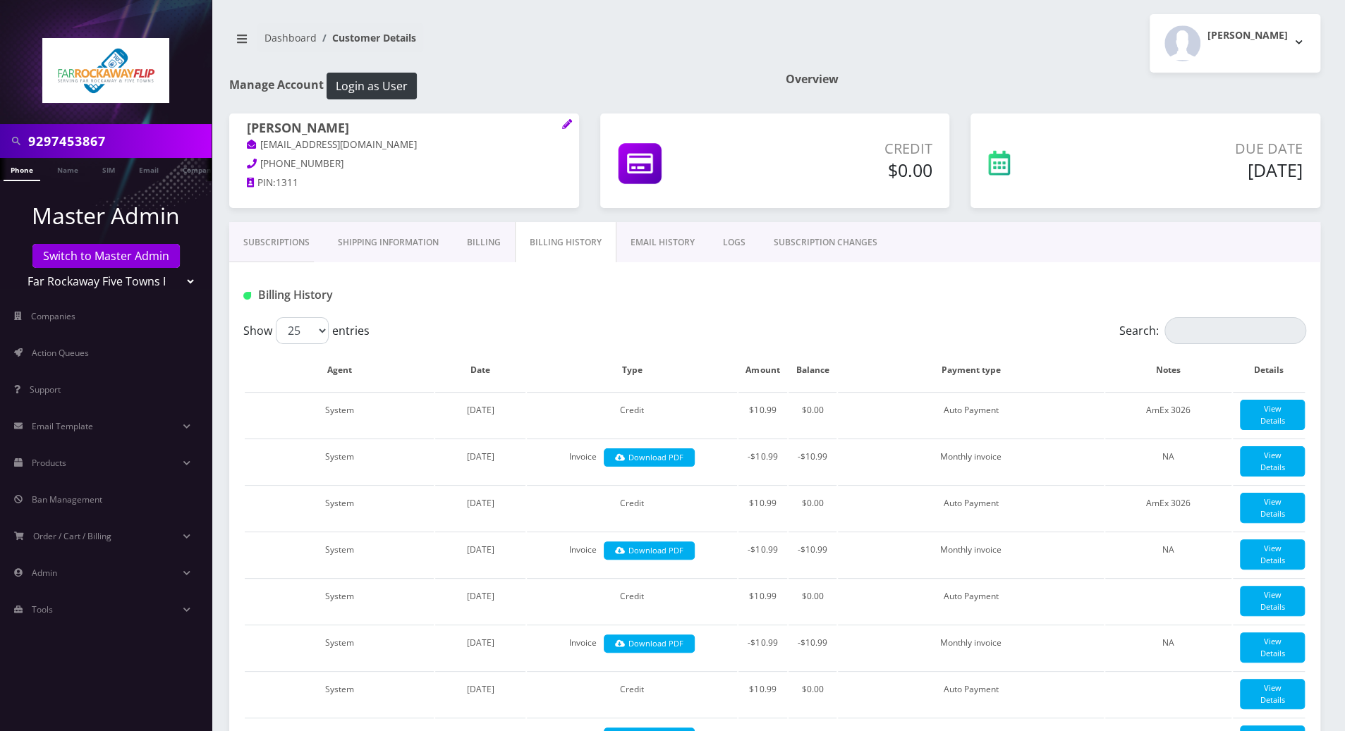
click at [686, 295] on div at bounding box center [955, 295] width 723 height 23
click at [274, 243] on link "Subscriptions" at bounding box center [276, 242] width 95 height 41
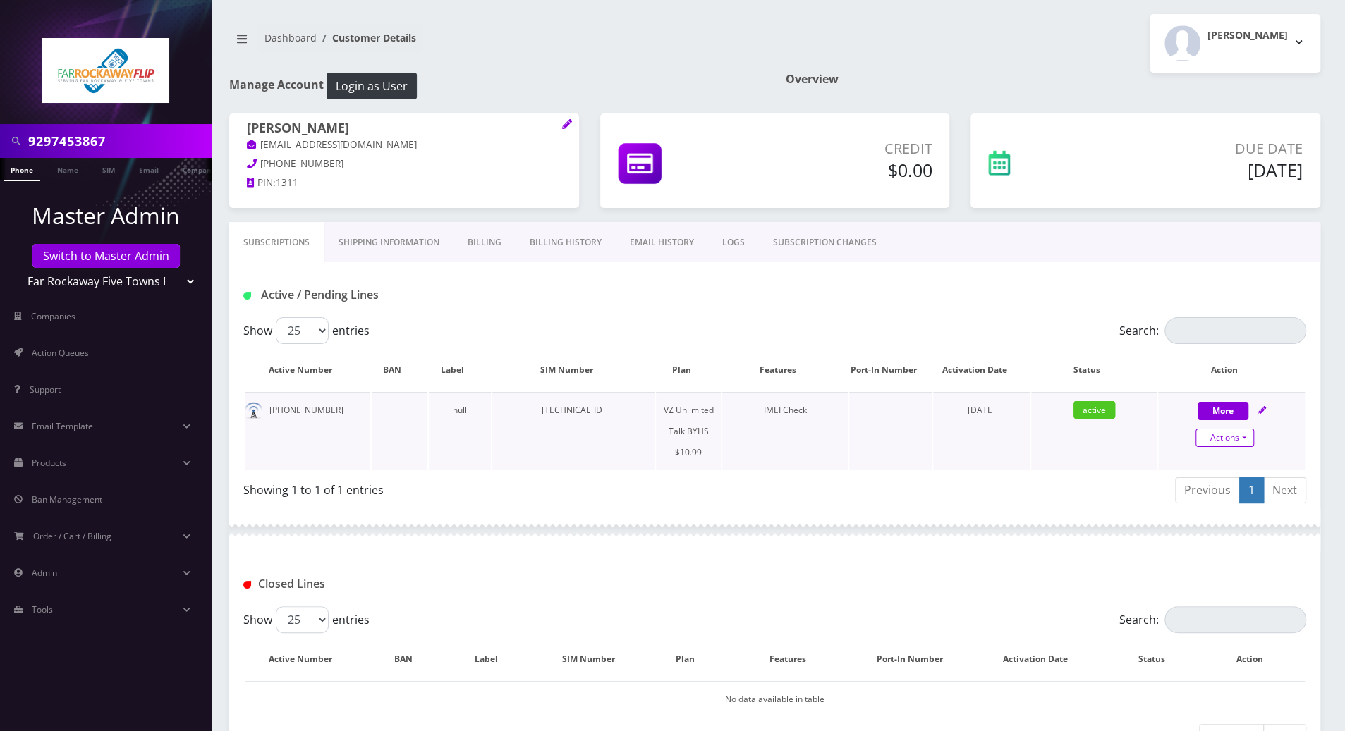
click at [1244, 437] on link "Actions" at bounding box center [1225, 438] width 59 height 18
select select "467"
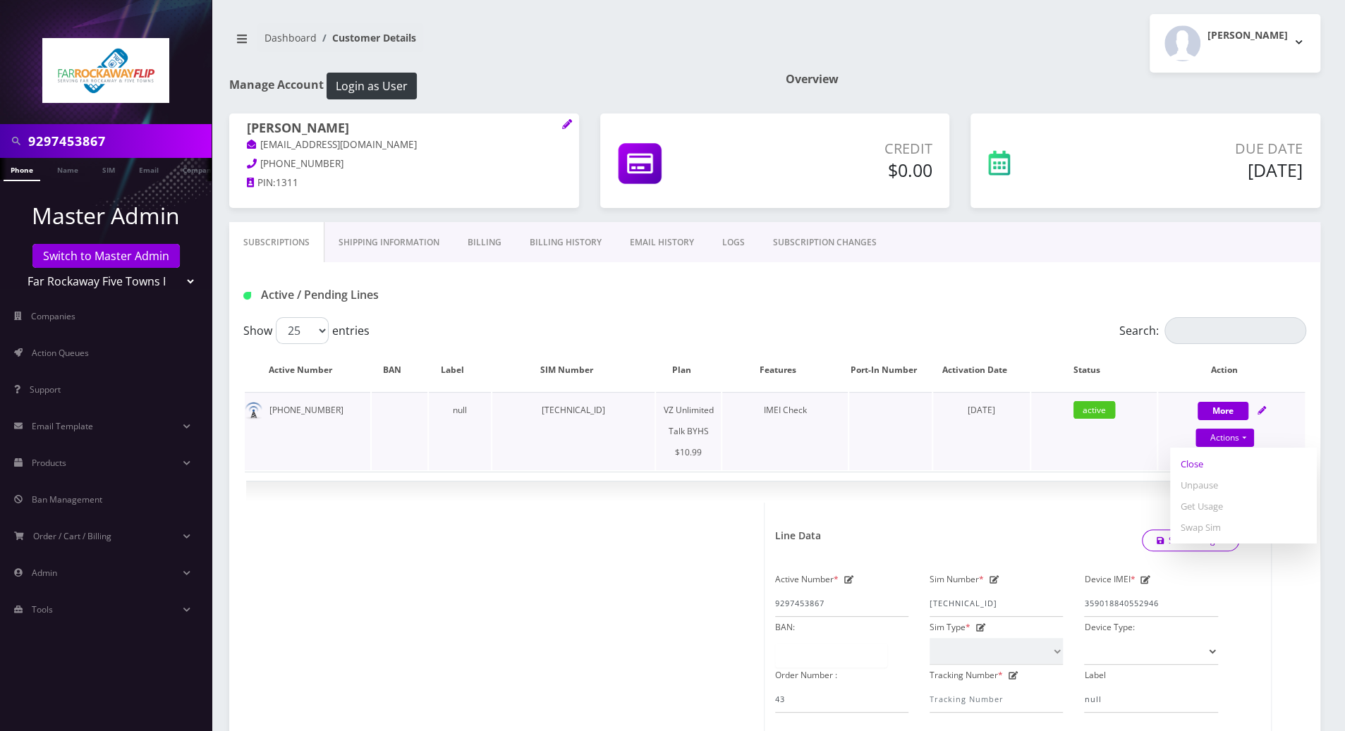
click at [1190, 463] on link "Close" at bounding box center [1243, 464] width 147 height 21
type input "[DATE]"
select select "467"
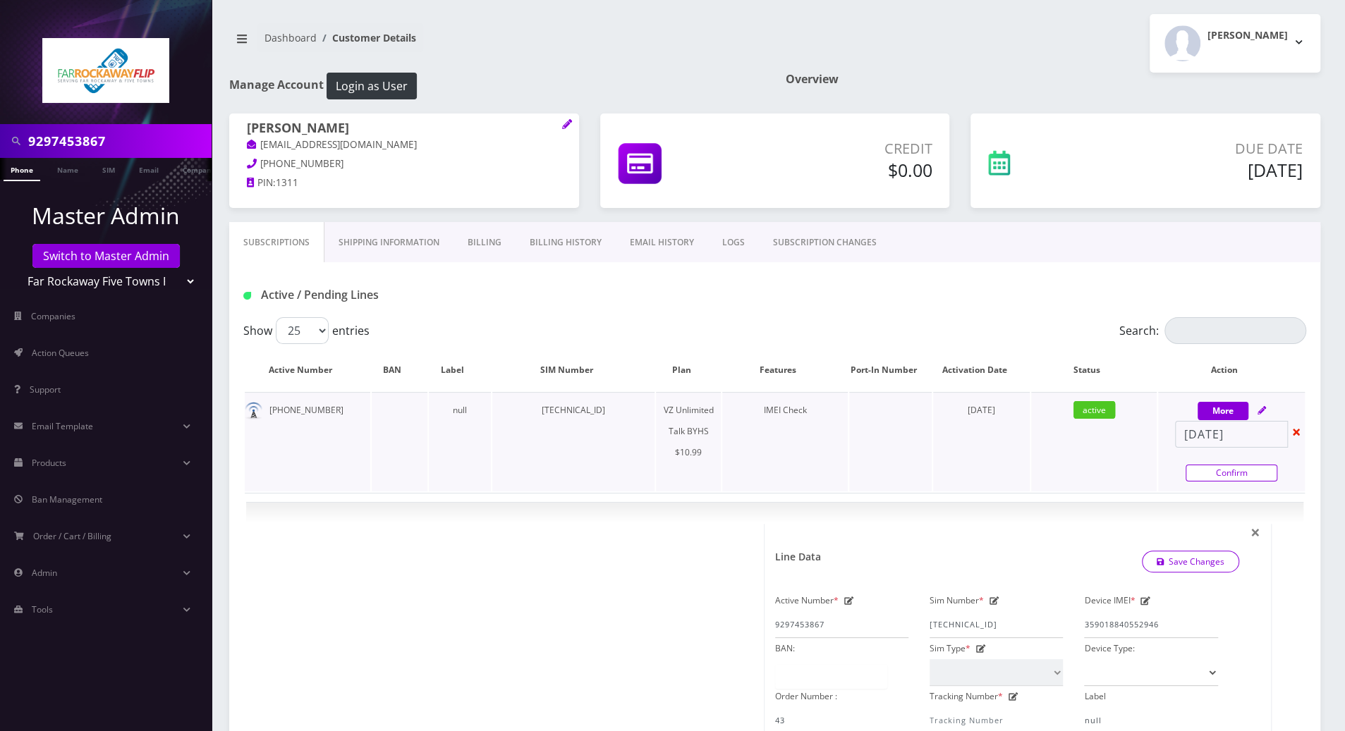
click at [1210, 472] on link "Confirm" at bounding box center [1232, 473] width 92 height 17
select select "467"
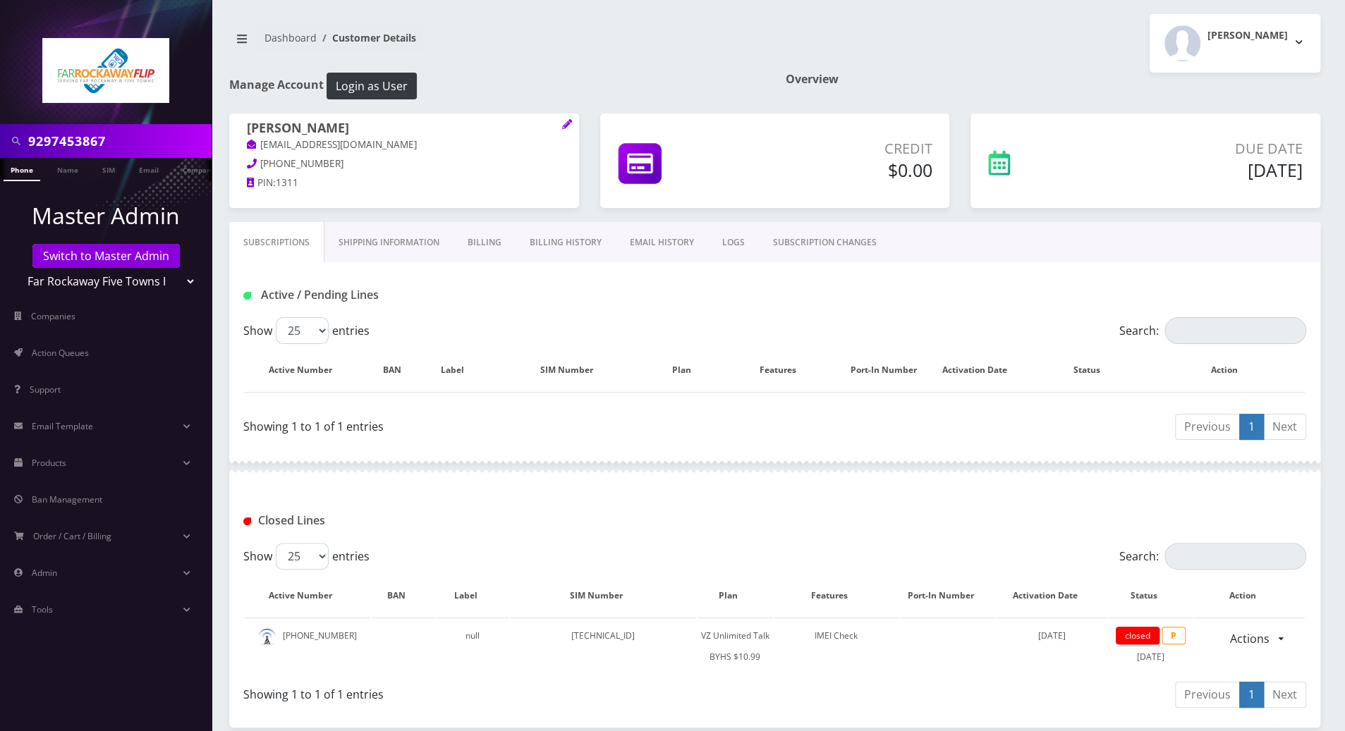
click at [480, 240] on link "Billing" at bounding box center [485, 242] width 62 height 41
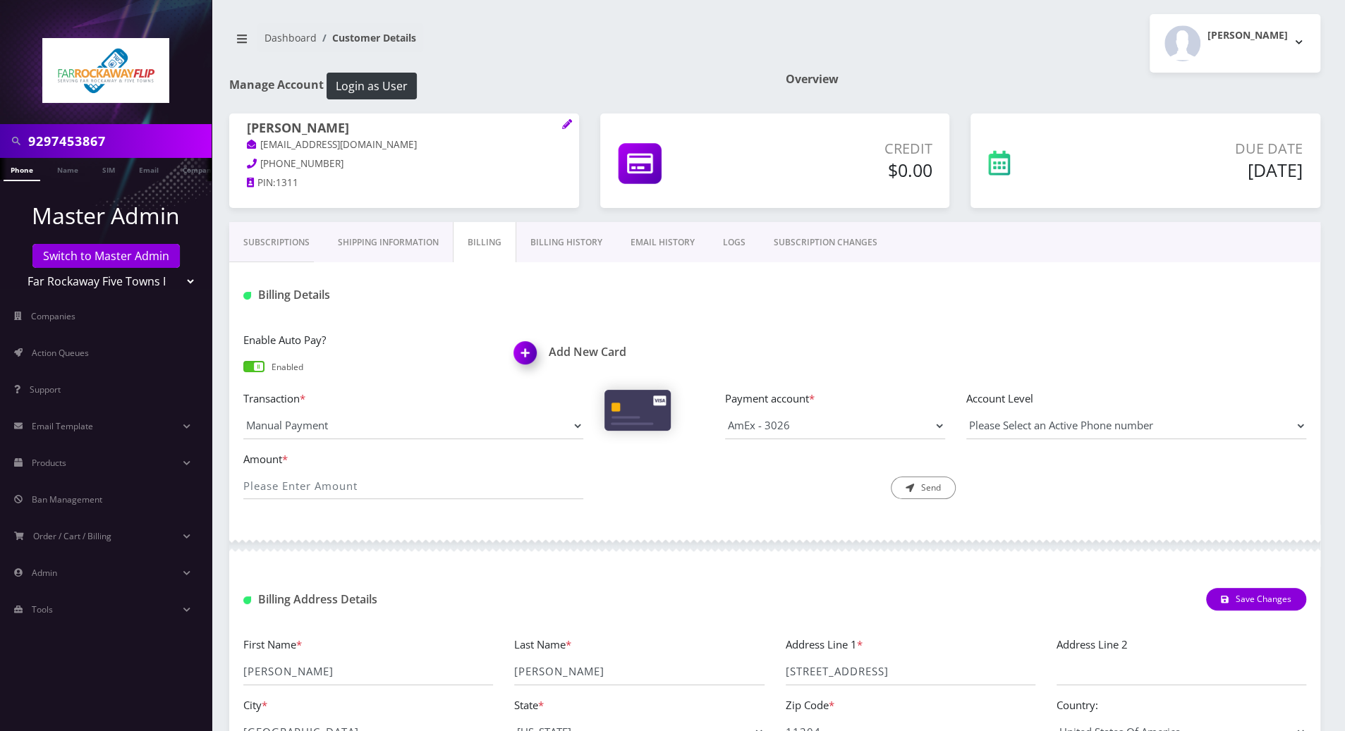
click at [257, 369] on span at bounding box center [253, 366] width 21 height 11
click at [243, 373] on input "checkbox" at bounding box center [243, 373] width 0 height 0
click at [937, 425] on select "AmEx - 3026" at bounding box center [835, 426] width 220 height 27
click at [1078, 496] on div "Amount * Description * Send" at bounding box center [775, 481] width 1084 height 61
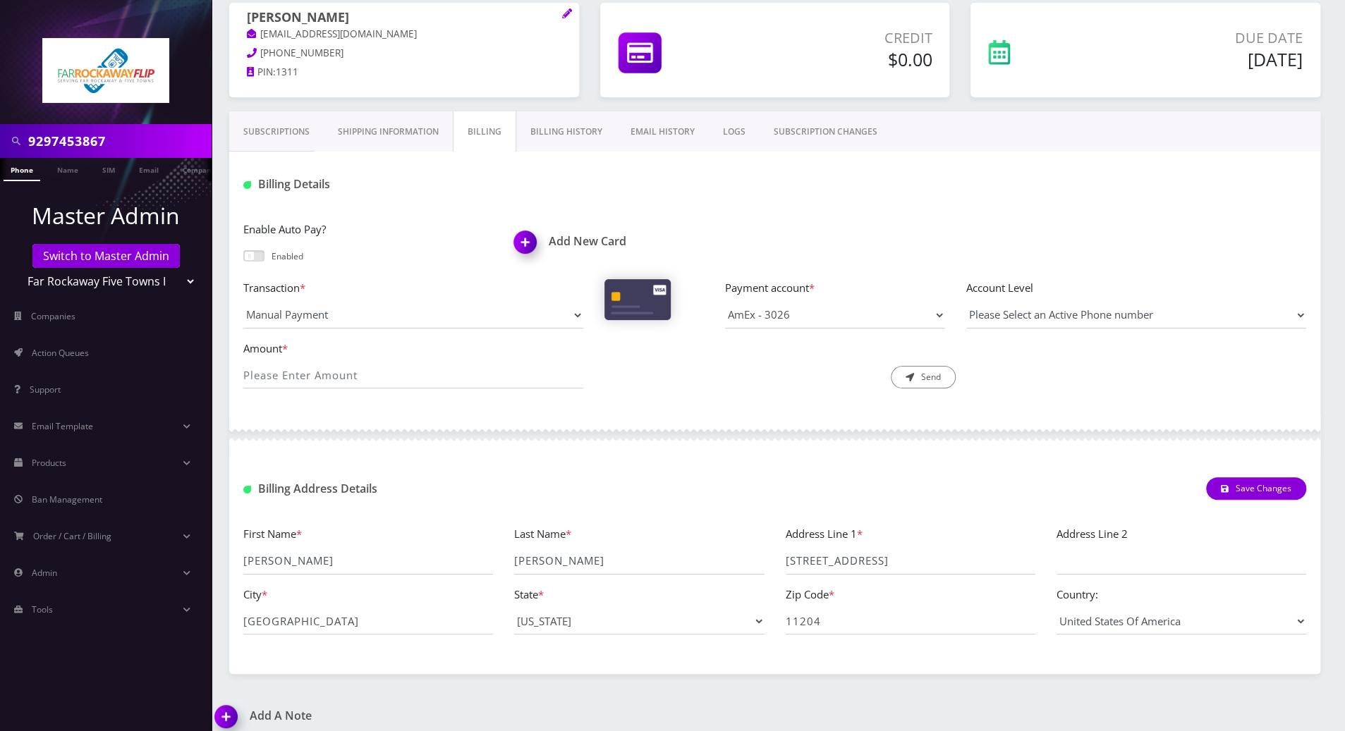
scroll to position [205, 0]
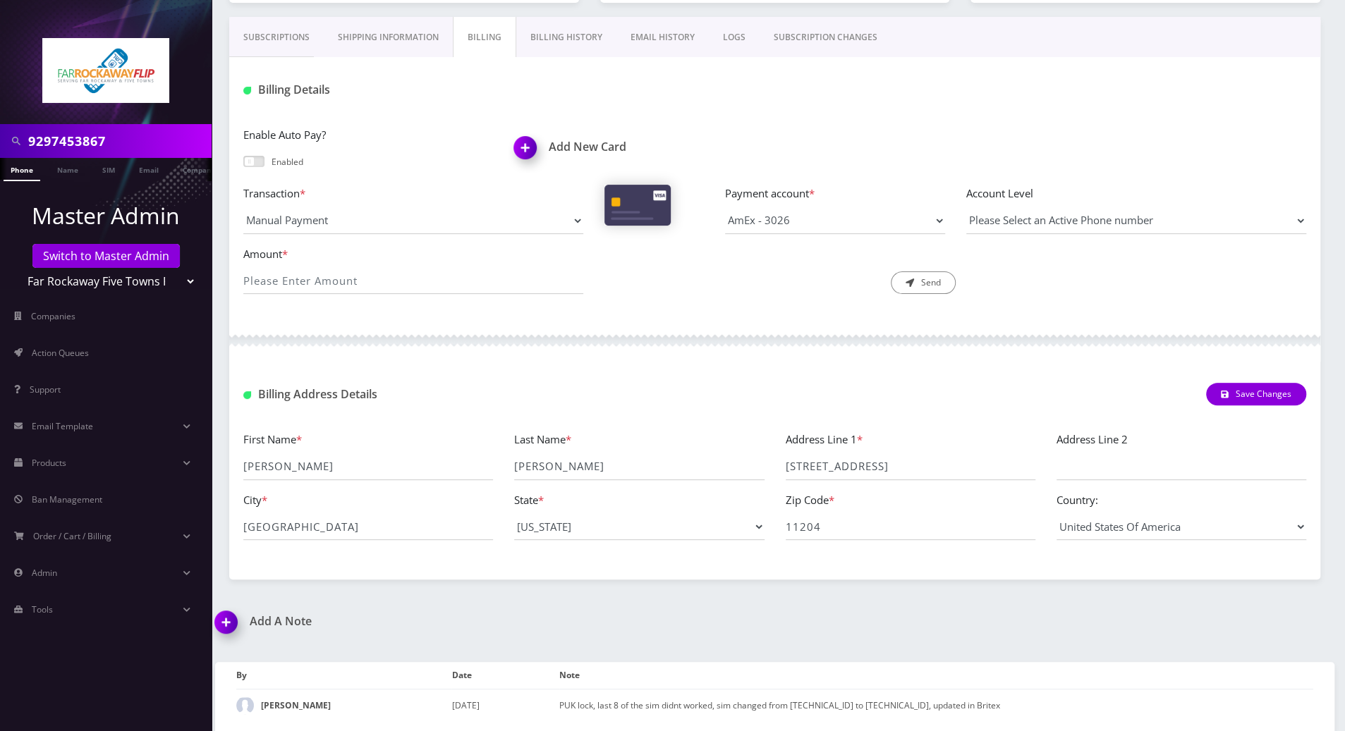
click at [224, 626] on img at bounding box center [229, 628] width 42 height 42
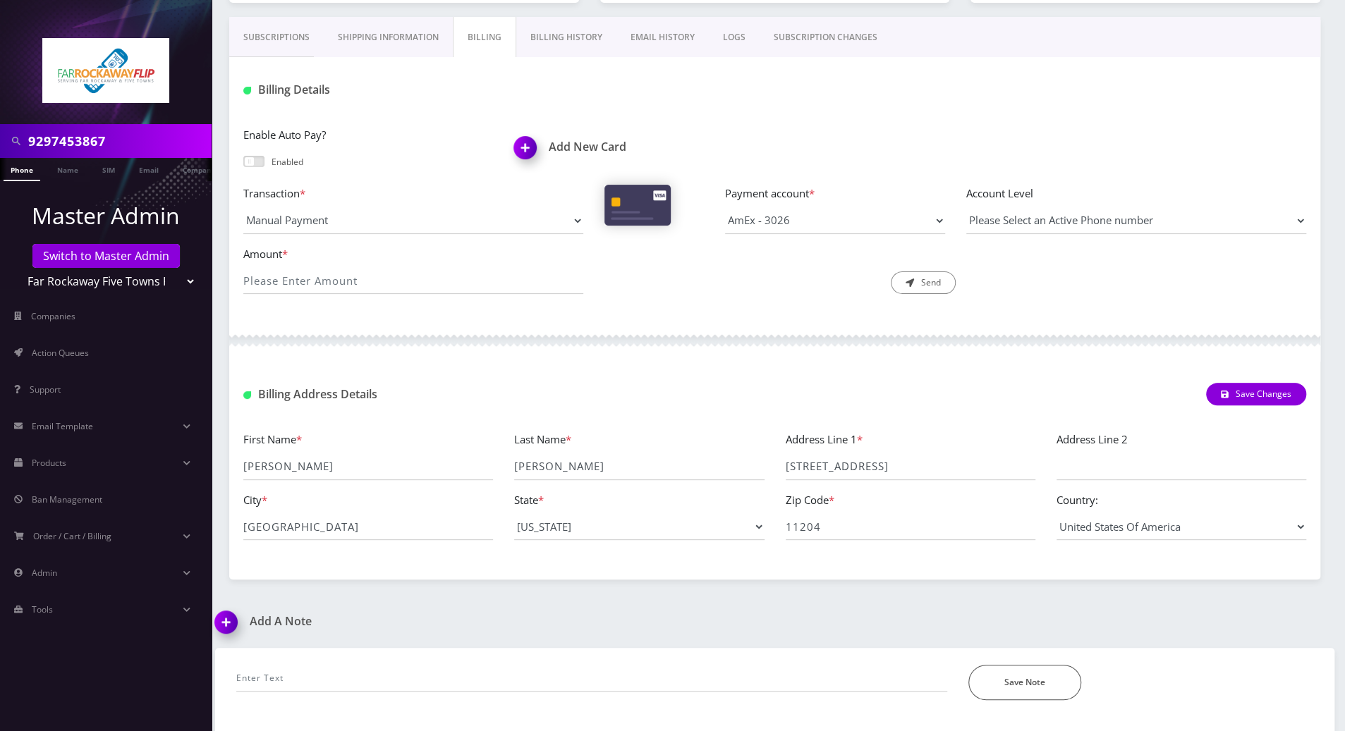
scroll to position [286, 0]
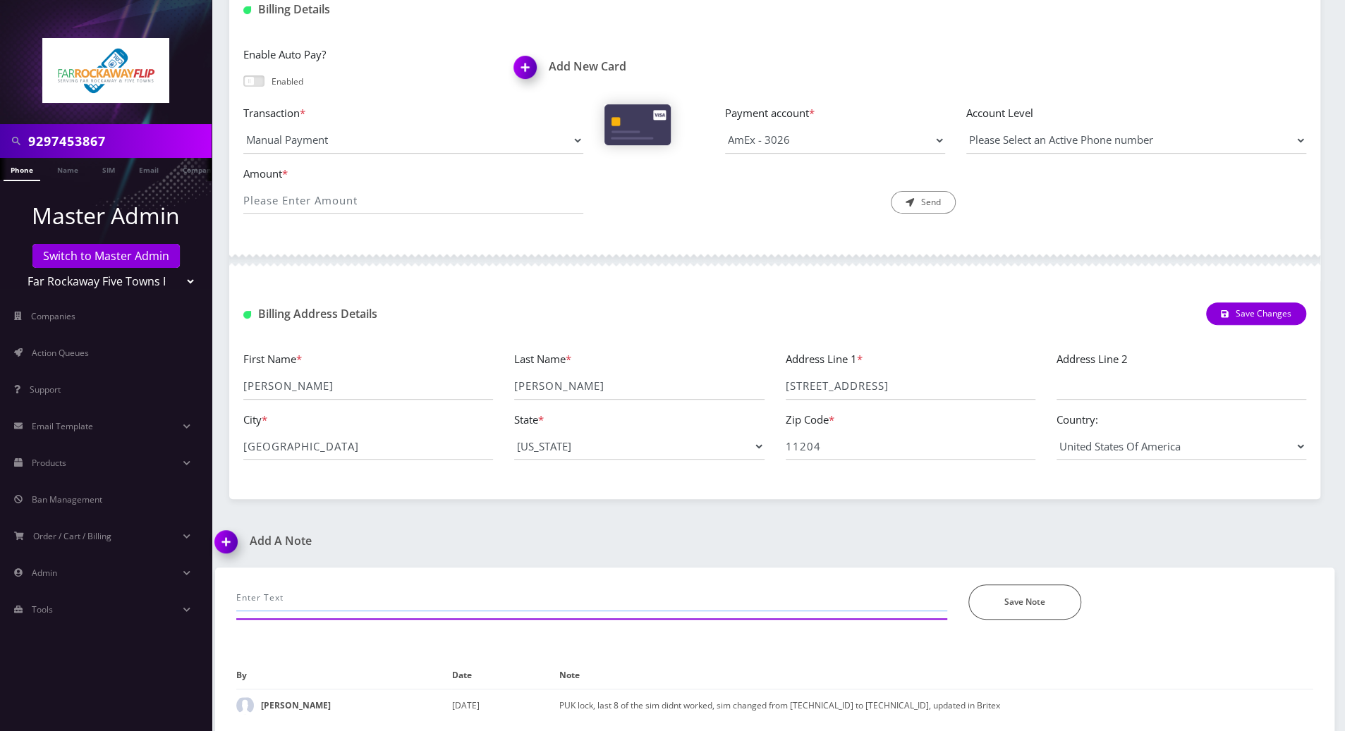
click at [401, 607] on input "text" at bounding box center [591, 598] width 711 height 27
type input "called to cancel [DATE], said she lost the sim few weeks back but didnt have th…"
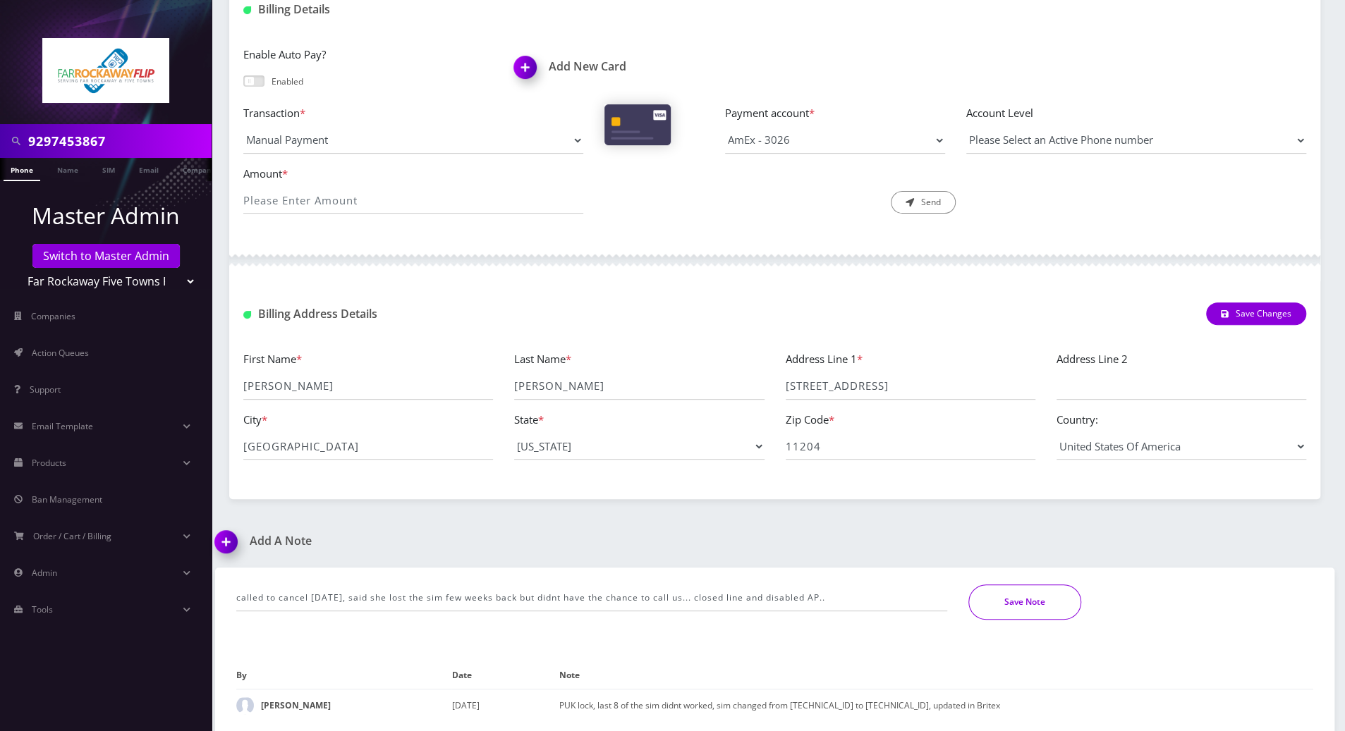
click at [998, 609] on button "Save Note" at bounding box center [1024, 602] width 113 height 35
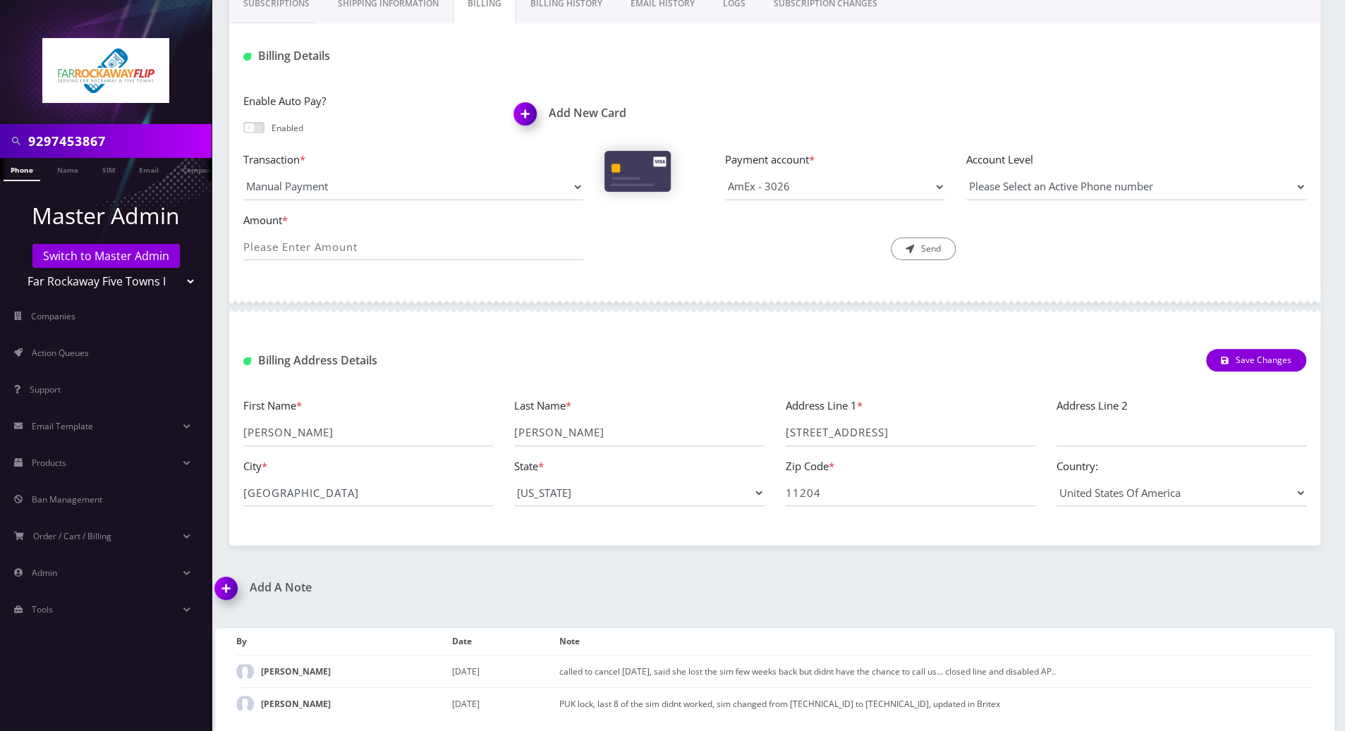
scroll to position [238, 0]
drag, startPoint x: 1178, startPoint y: 112, endPoint x: 1165, endPoint y: 121, distance: 16.2
click at [1178, 111] on div "Enable Auto Pay? Enabled Add New Card" at bounding box center [775, 123] width 1084 height 59
click at [25, 663] on nav "9297453867 Phone Name SIM Email Company Customer Master Admin Switch to Master …" at bounding box center [106, 365] width 212 height 731
